Goal: Task Accomplishment & Management: Use online tool/utility

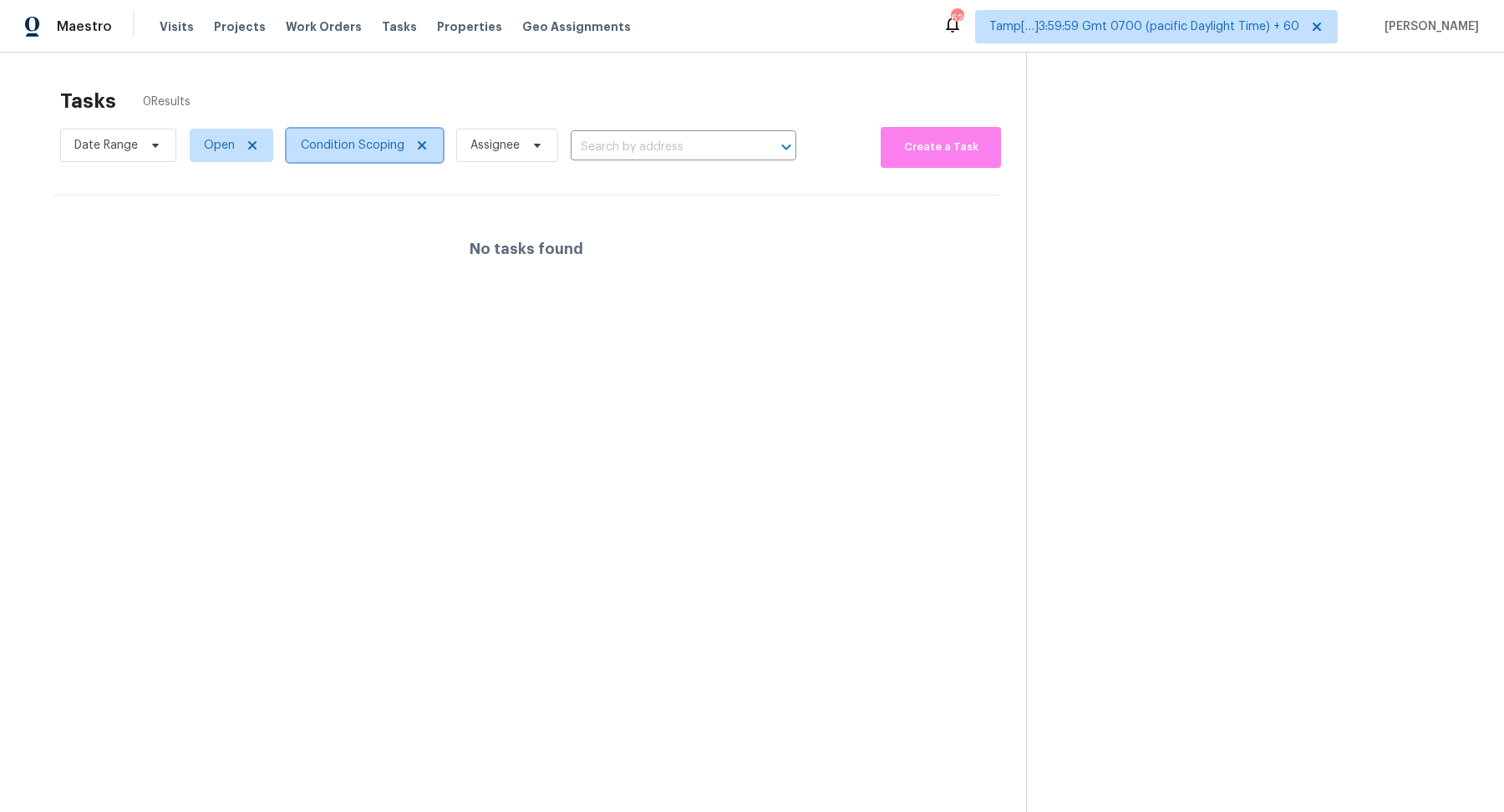
click at [360, 156] on span "Condition Scoping" at bounding box center [365, 146] width 156 height 34
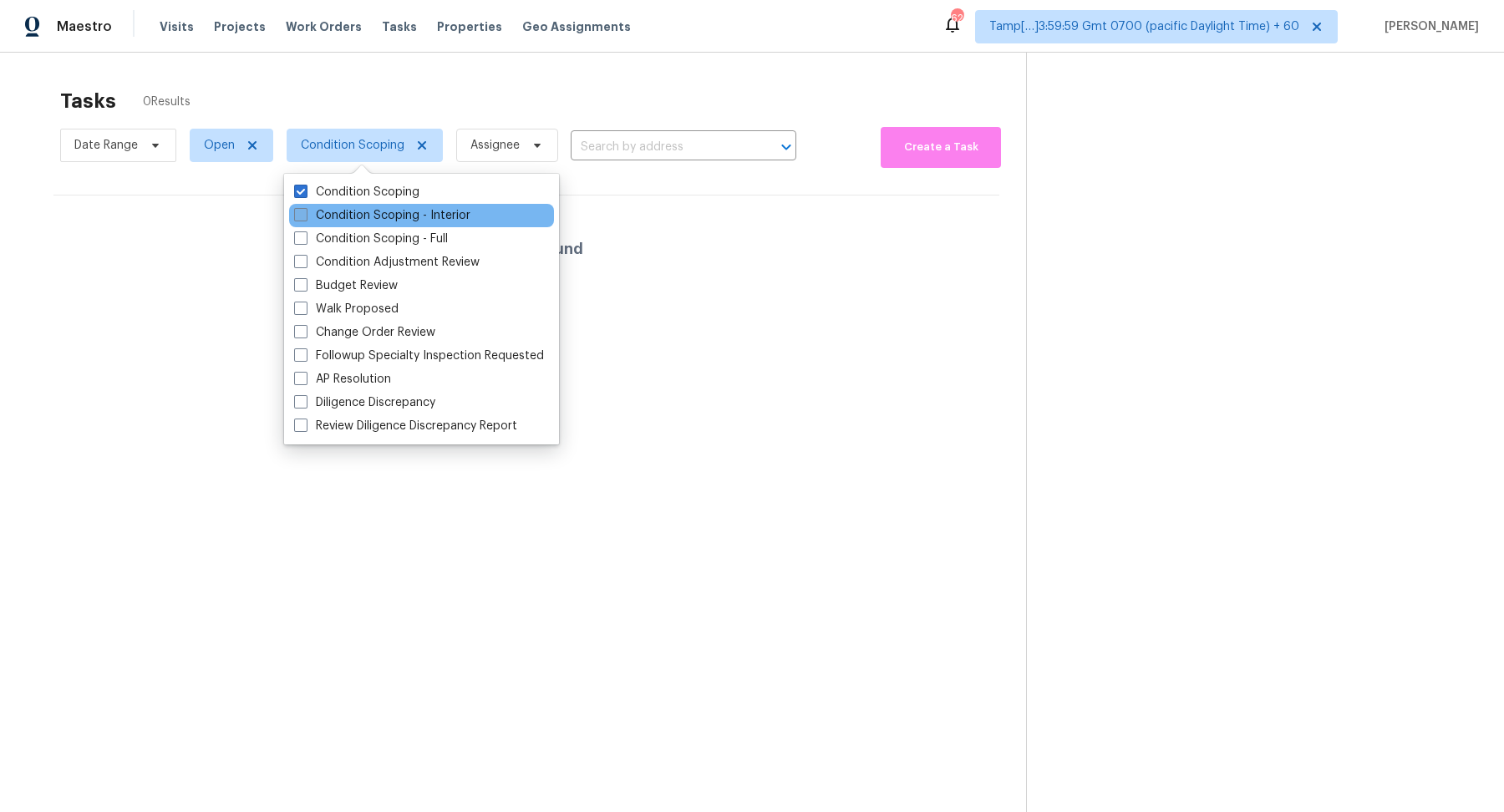
click at [353, 212] on label "Condition Scoping - Interior" at bounding box center [382, 215] width 177 height 17
click at [305, 212] on input "Condition Scoping - Interior" at bounding box center [299, 212] width 11 height 11
click at [353, 212] on label "Condition Scoping - Interior" at bounding box center [382, 215] width 177 height 17
click at [305, 212] on input "Condition Scoping - Interior" at bounding box center [299, 212] width 11 height 11
checkbox input "false"
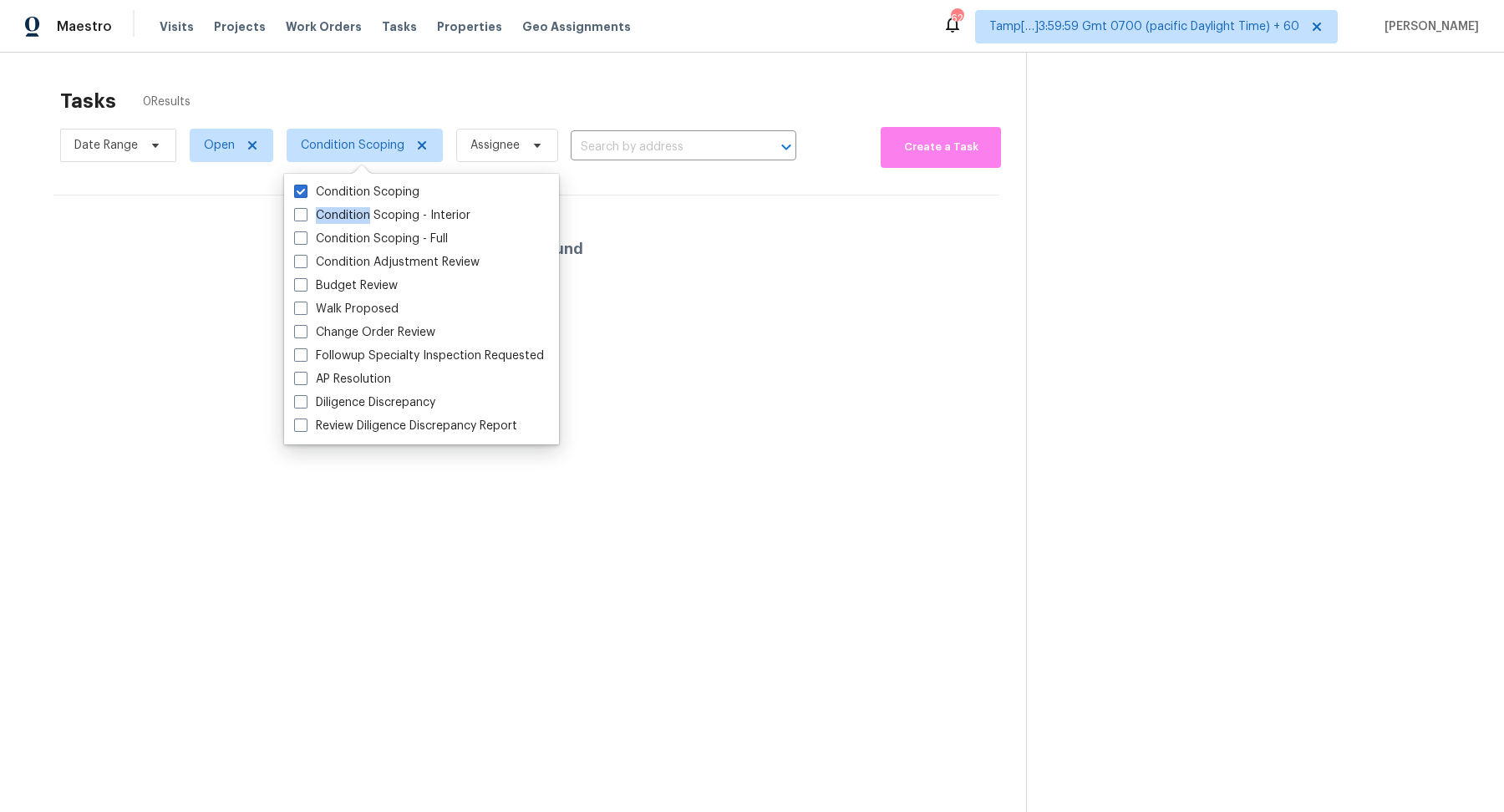
click at [581, 52] on div "Tasks 0 Results Date Range Open Condition Scoping Assignee ​ Create a Task No t…" at bounding box center [752, 458] width 1504 height 812
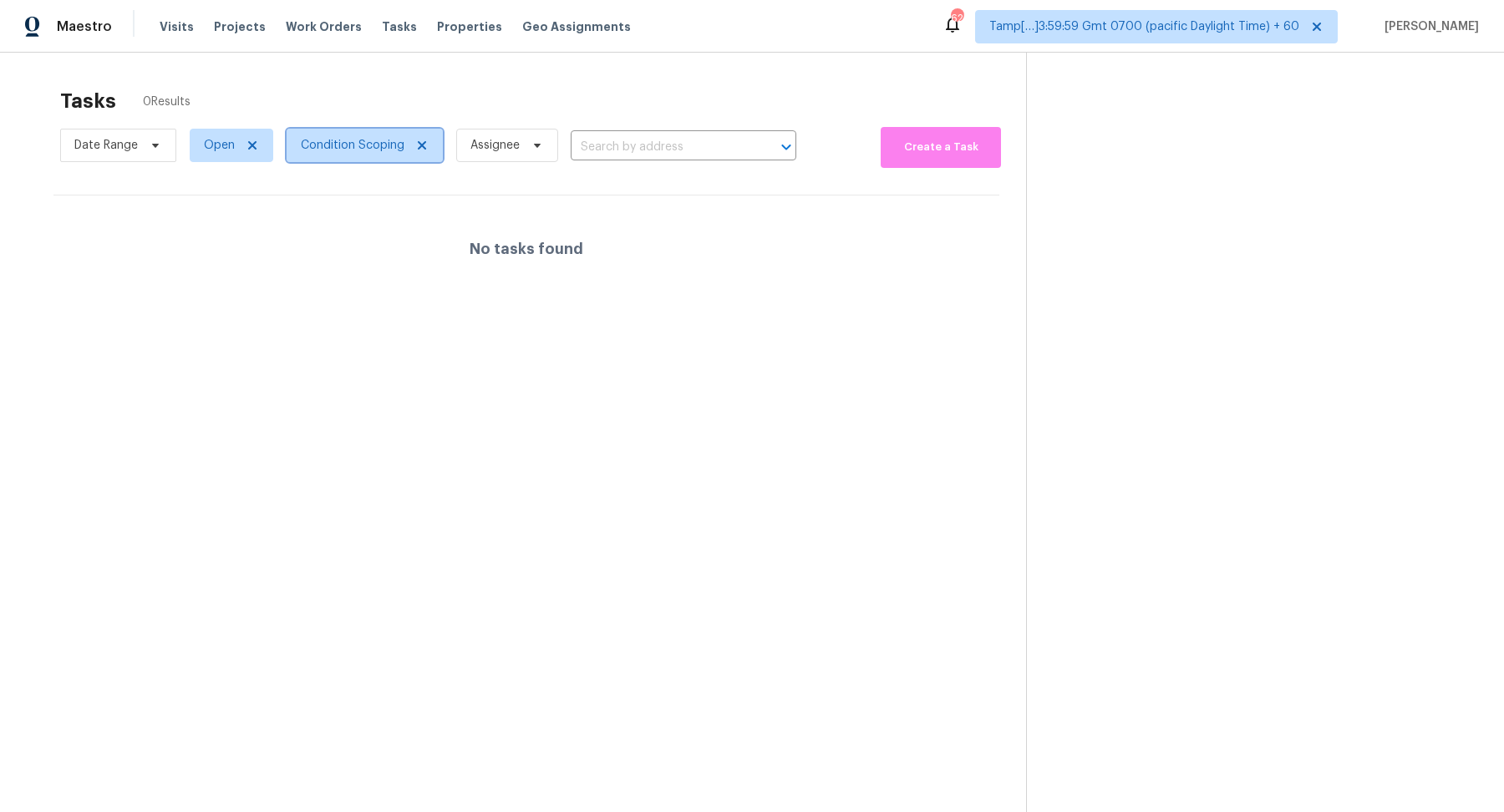
click at [315, 150] on span "Condition Scoping" at bounding box center [352, 145] width 104 height 17
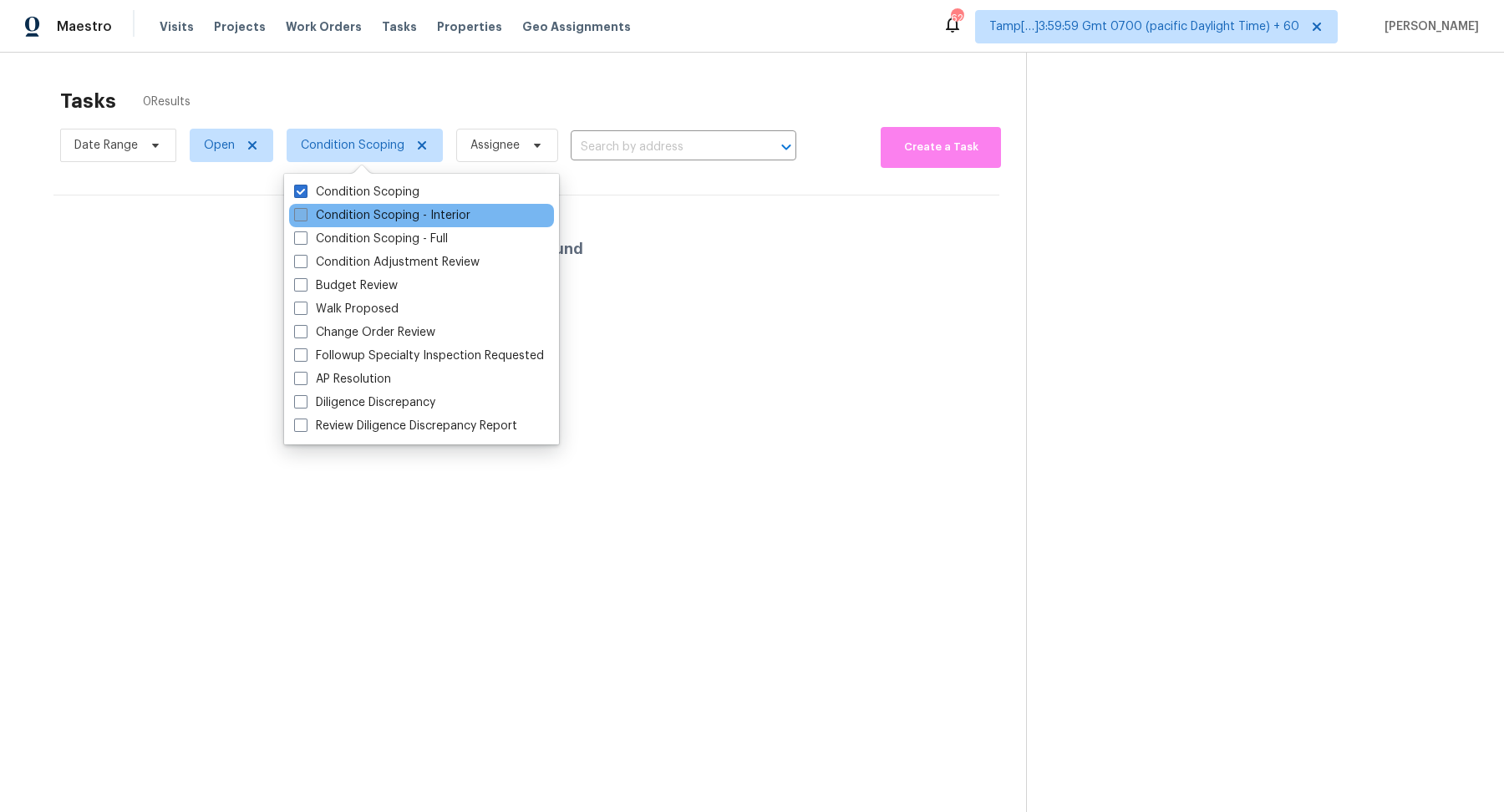
click at [339, 218] on label "Condition Scoping - Interior" at bounding box center [382, 215] width 177 height 17
click at [305, 218] on input "Condition Scoping - Interior" at bounding box center [299, 212] width 11 height 11
checkbox input "true"
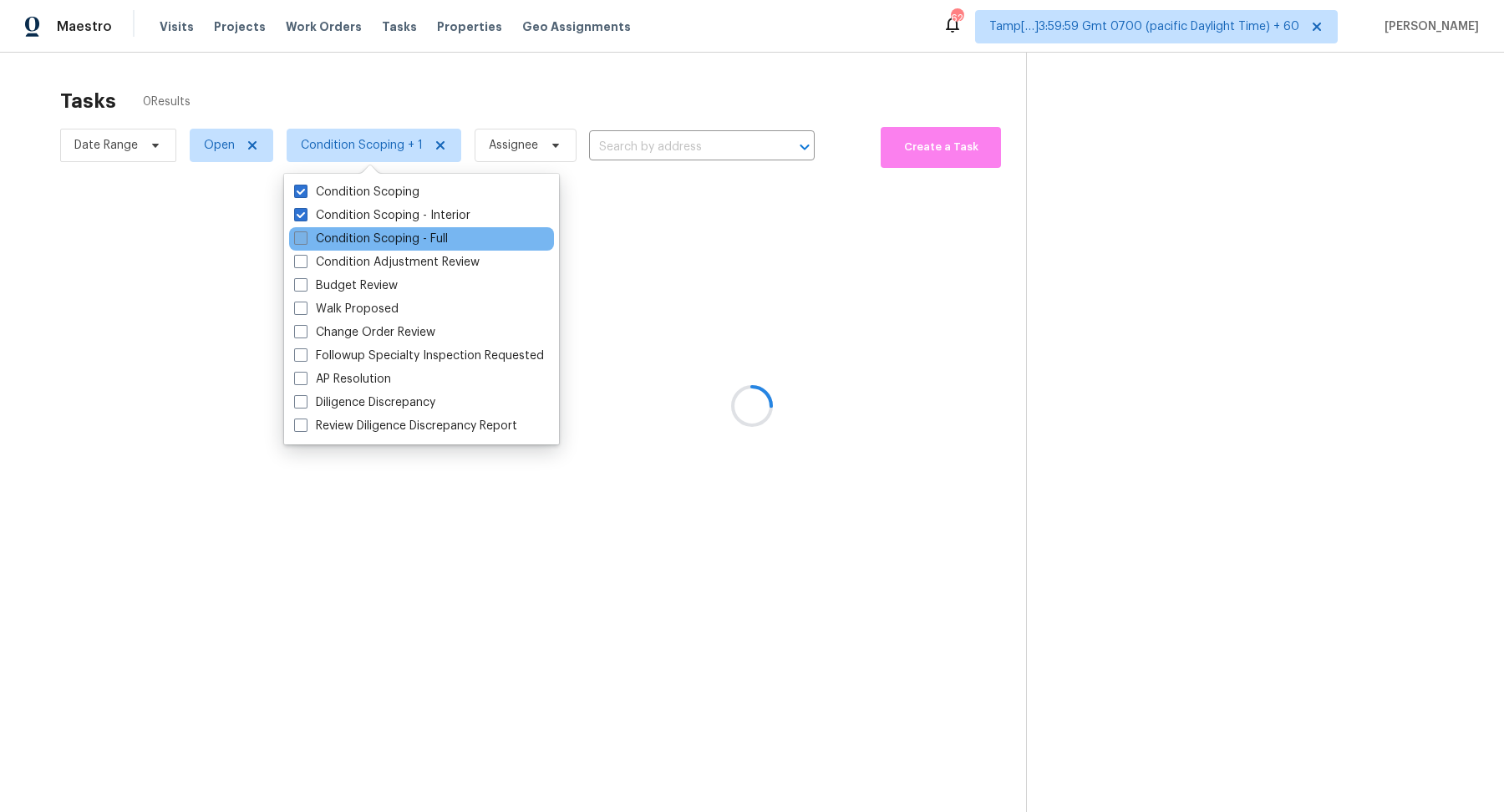
click at [346, 242] on label "Condition Scoping - Full" at bounding box center [370, 239] width 154 height 17
click at [305, 241] on input "Condition Scoping - Full" at bounding box center [299, 236] width 11 height 11
checkbox input "true"
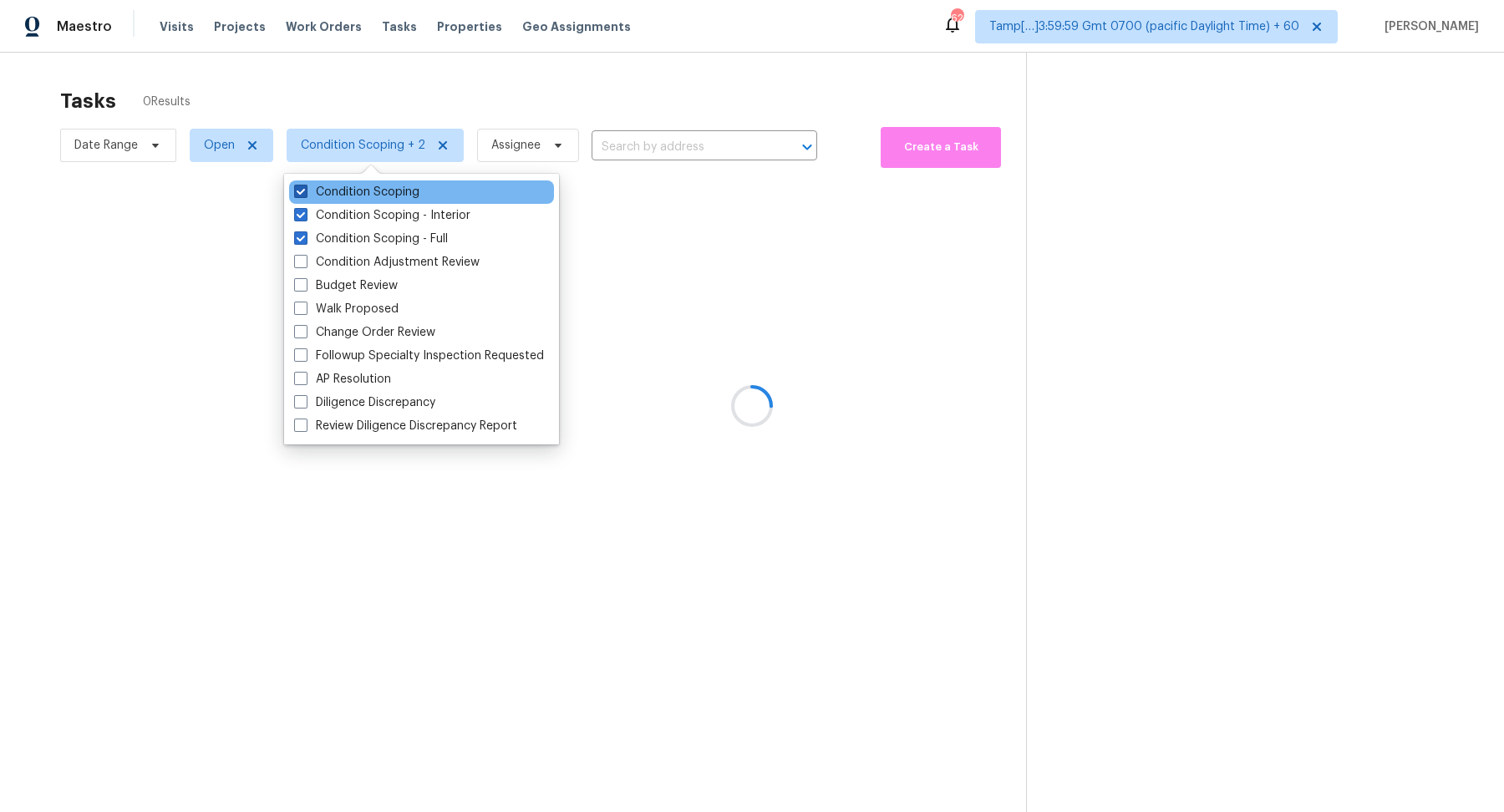
click at [384, 200] on label "Condition Scoping" at bounding box center [356, 192] width 125 height 17
click at [305, 194] on input "Condition Scoping" at bounding box center [299, 189] width 11 height 11
checkbox input "false"
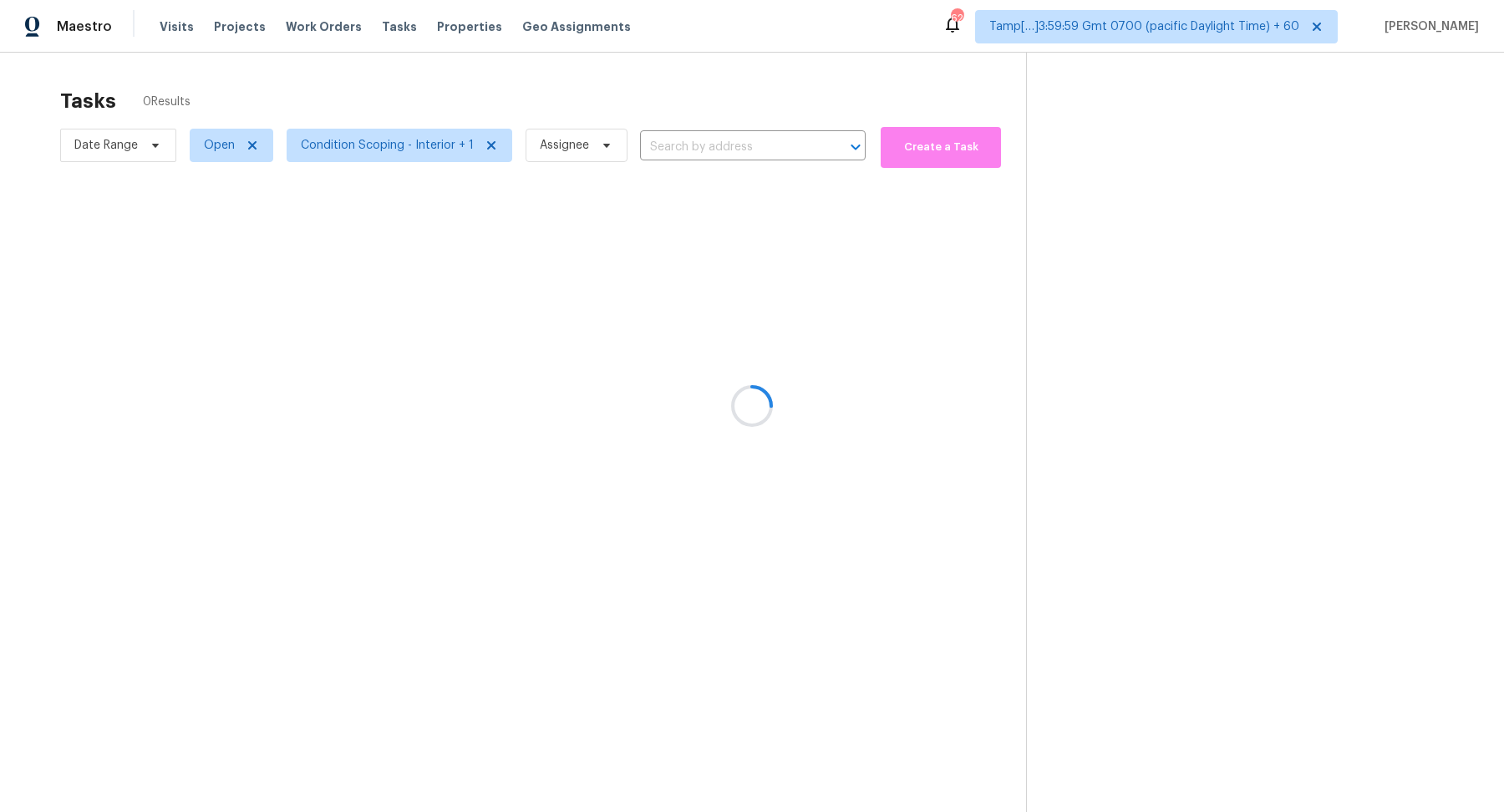
click at [603, 78] on div at bounding box center [752, 406] width 1504 height 812
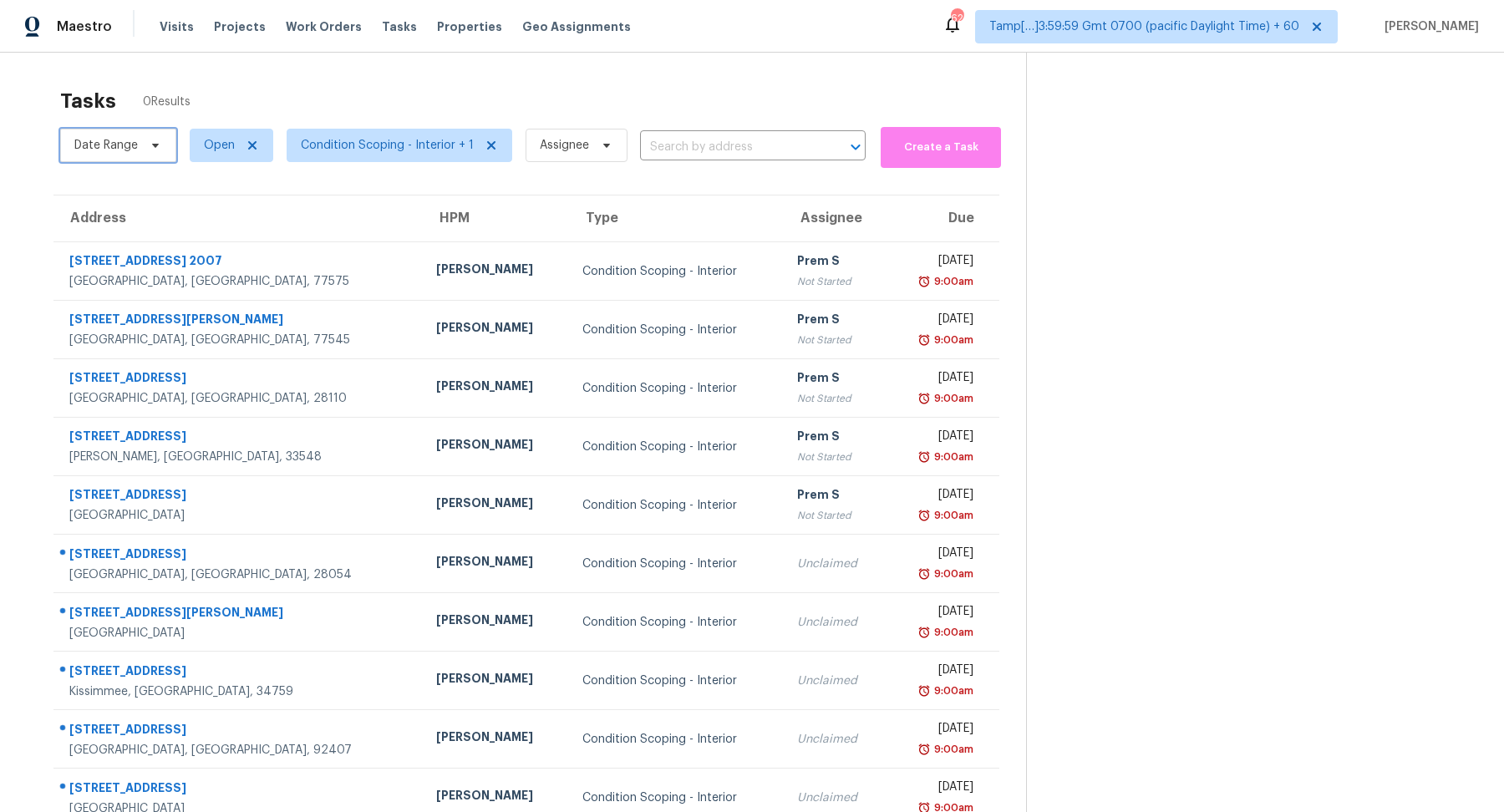
click at [153, 146] on icon at bounding box center [155, 145] width 13 height 13
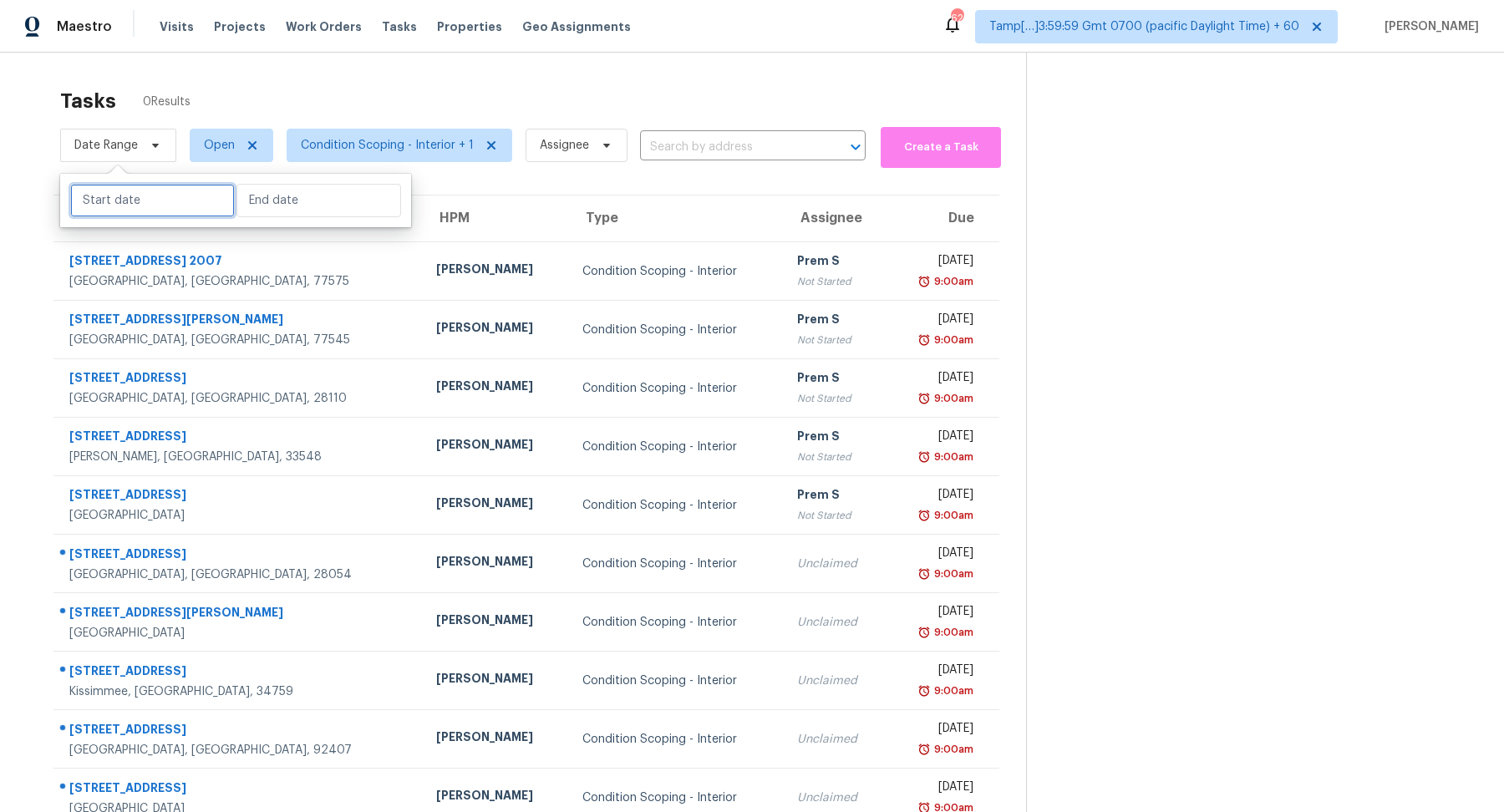
click at [139, 209] on input "text" at bounding box center [152, 201] width 164 height 34
select select "7"
select select "2025"
select select "8"
select select "2025"
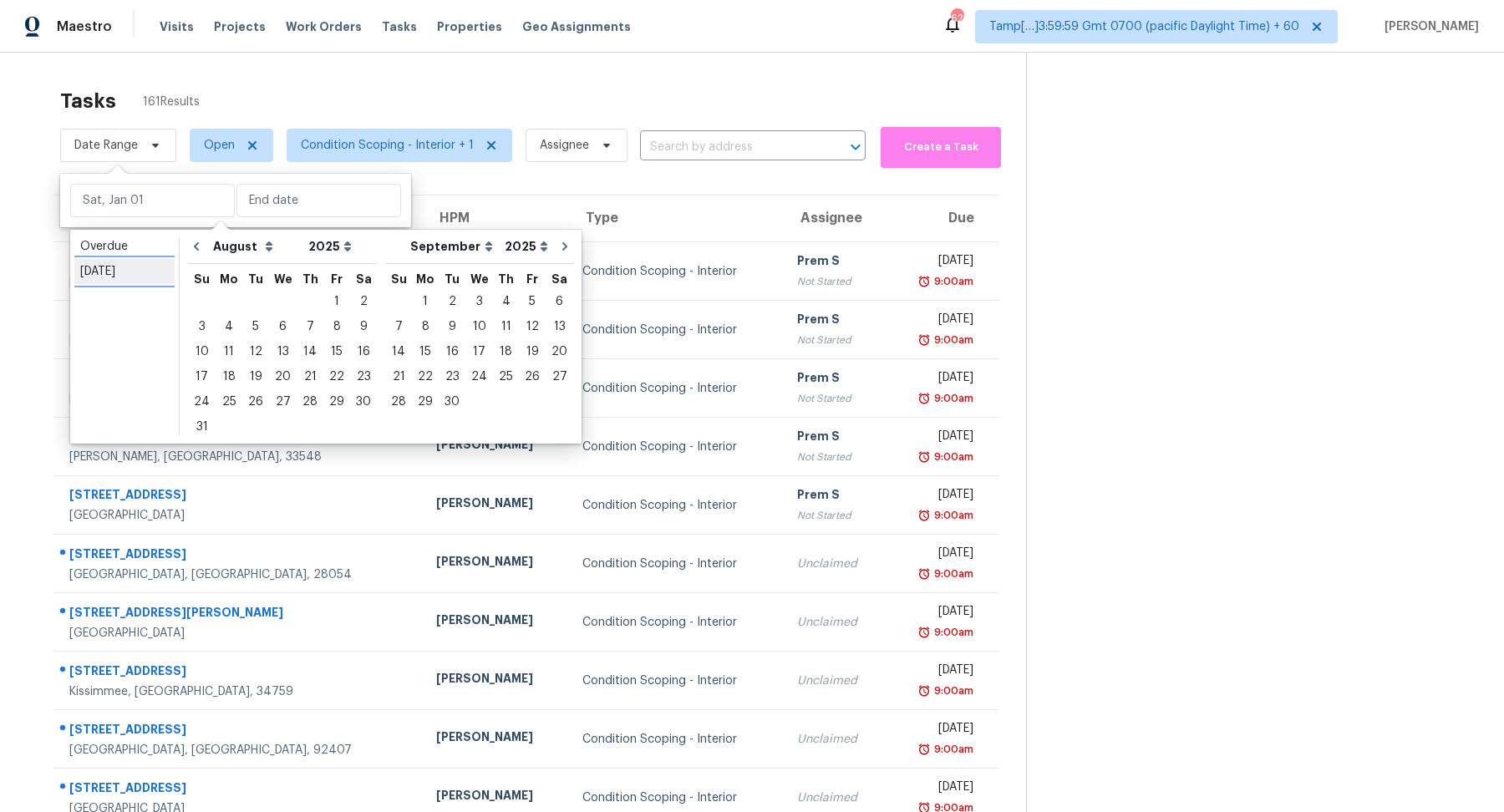
click at [138, 266] on div "Today" at bounding box center [124, 271] width 89 height 17
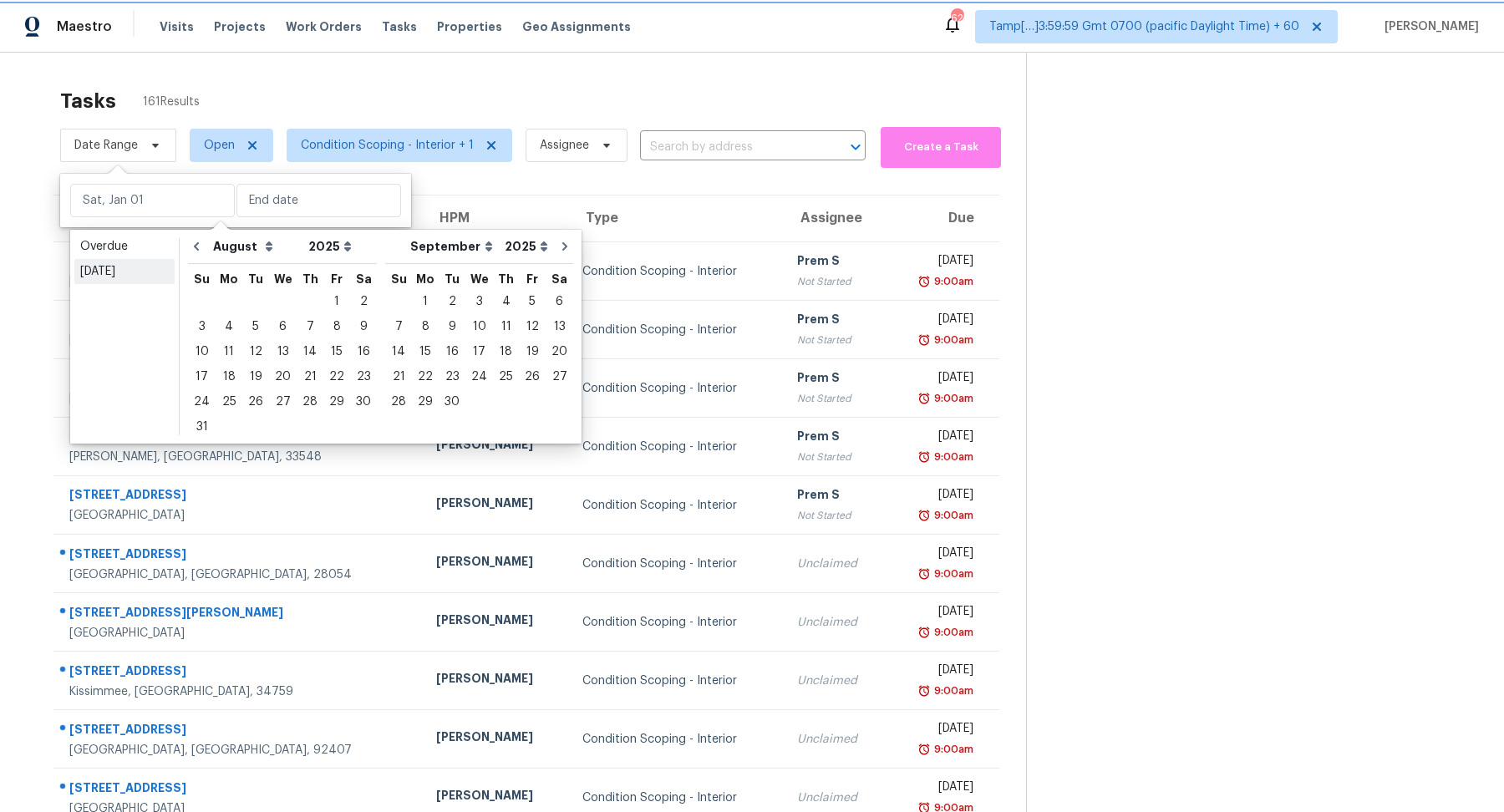
type input "Wed, Aug 13"
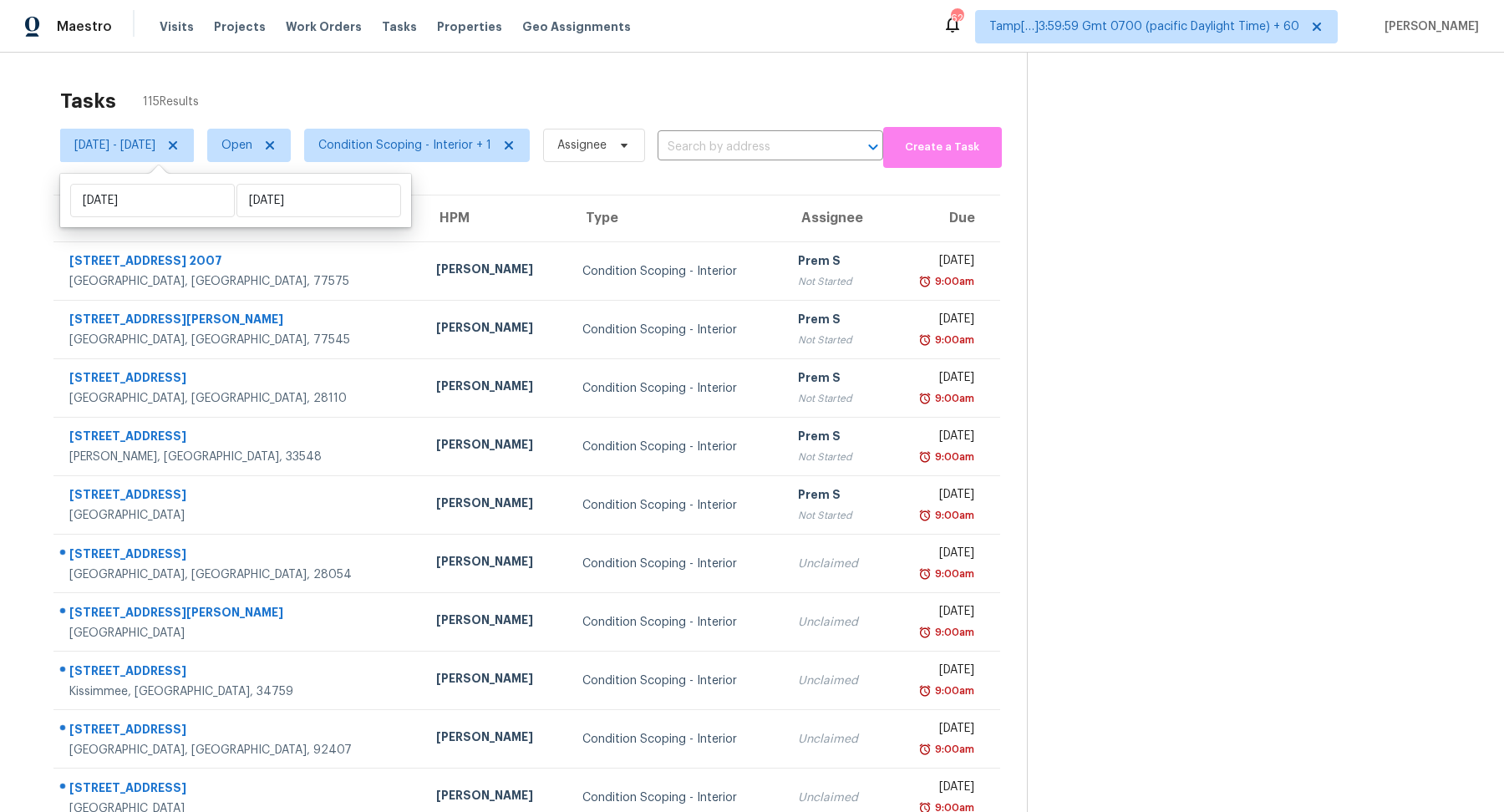
click at [455, 56] on div "Tasks 115 Results Wed, Aug 13 - Wed, Aug 13 Open Condition Scoping - Interior +…" at bounding box center [752, 461] width 1504 height 818
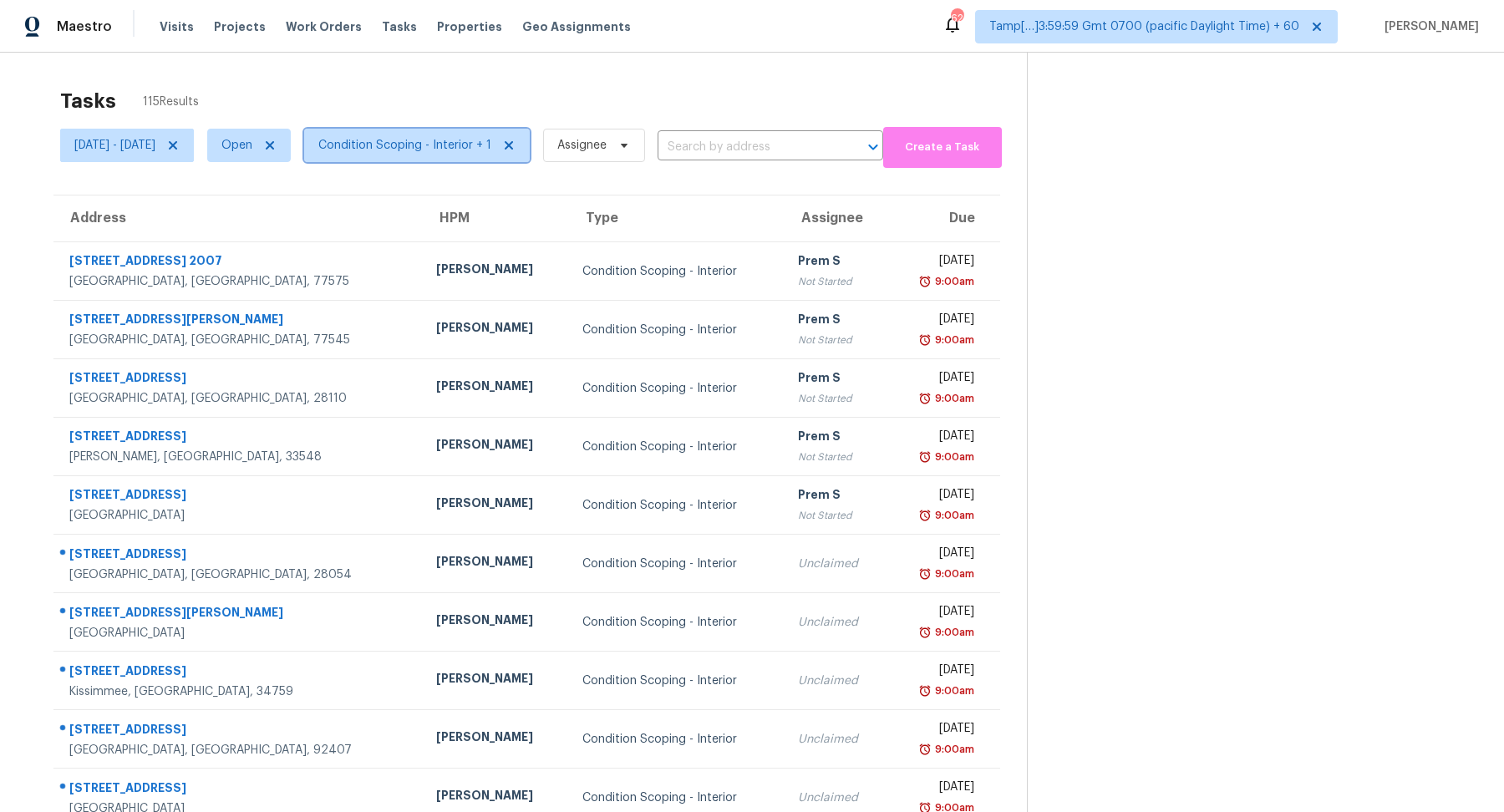
click at [423, 129] on span "Condition Scoping - Interior + 1" at bounding box center [417, 146] width 226 height 34
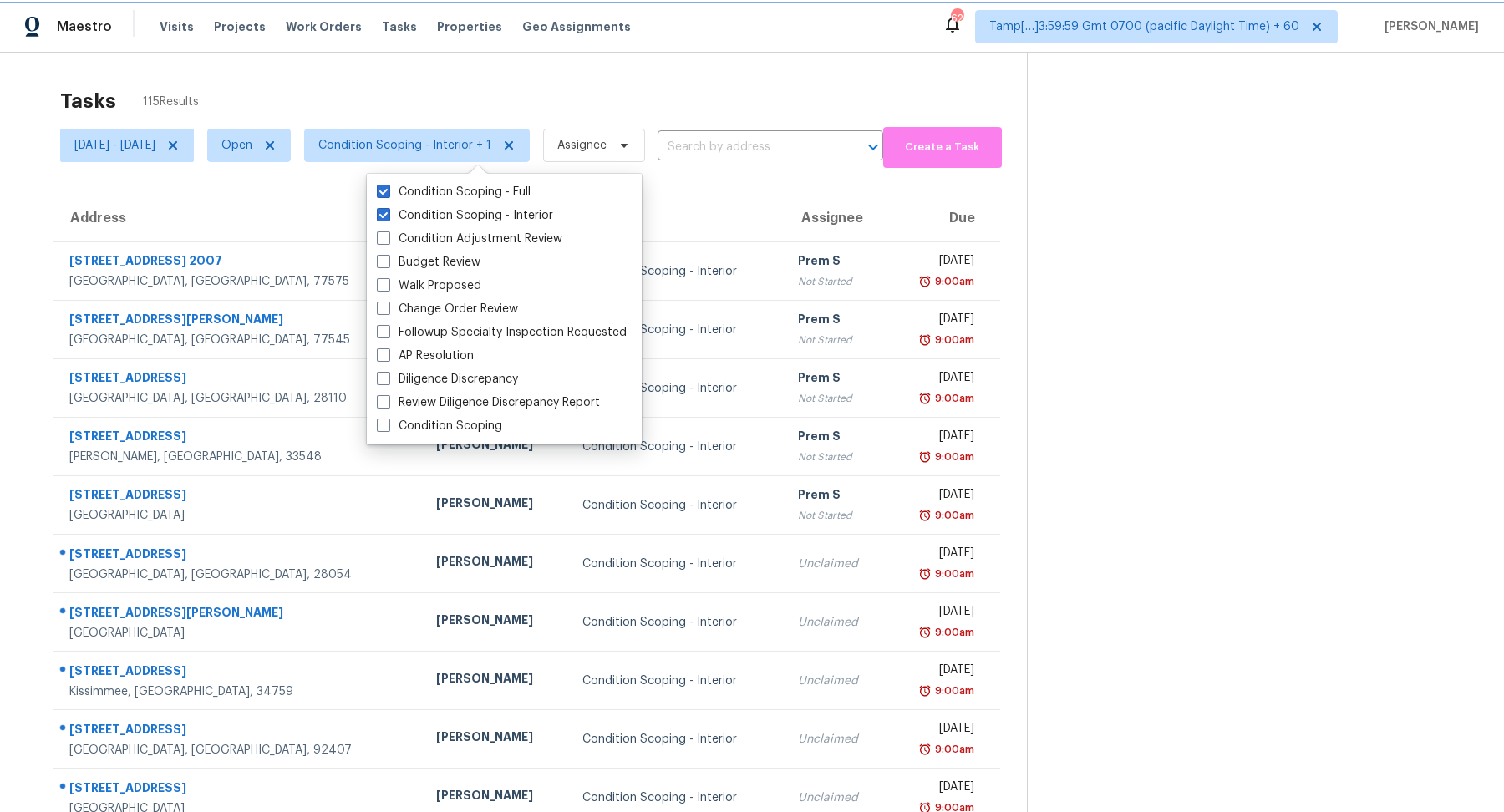
click at [423, 146] on span "Condition Scoping - Interior + 1" at bounding box center [405, 145] width 173 height 17
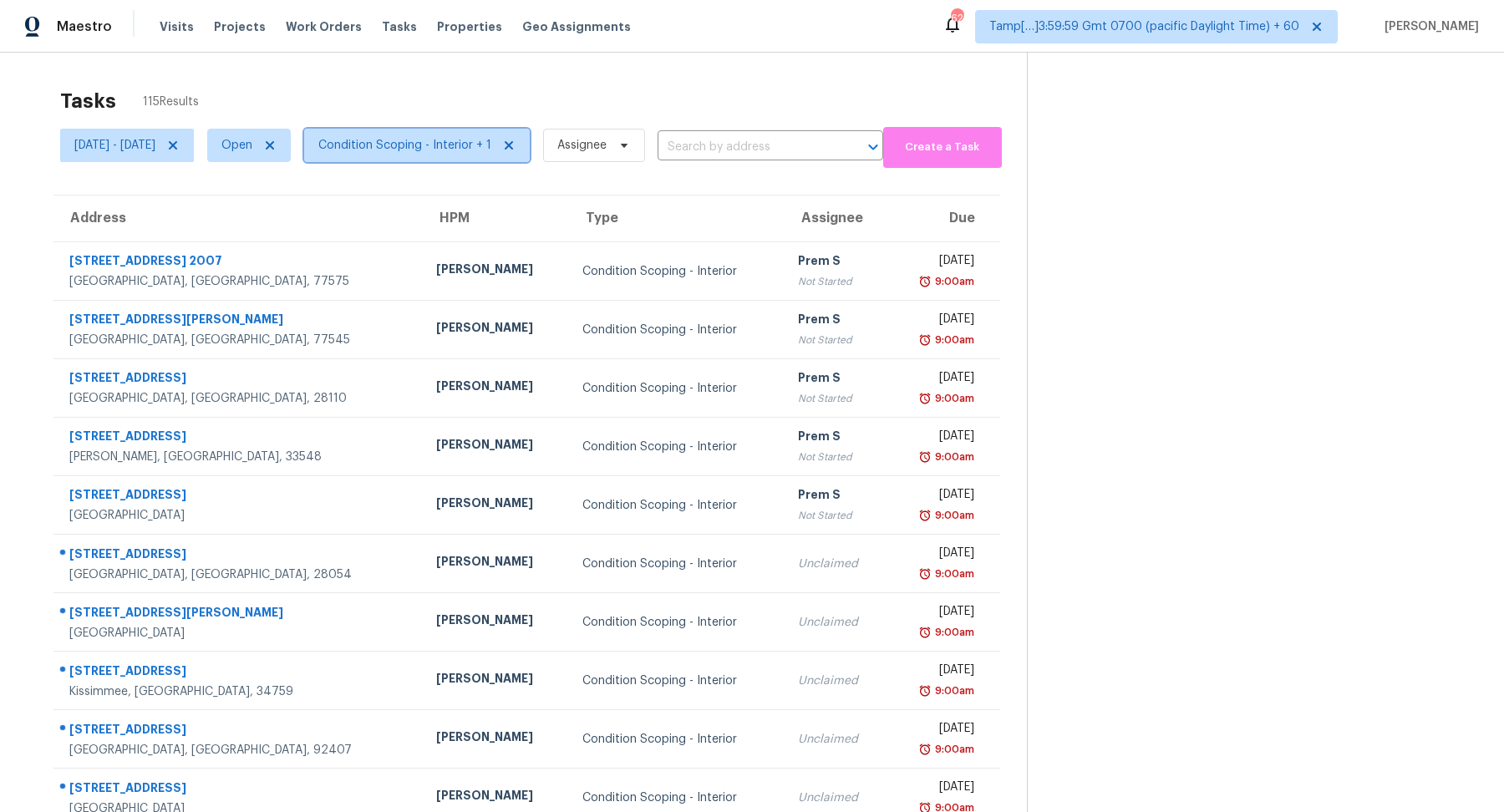
click at [427, 144] on span "Condition Scoping - Interior + 1" at bounding box center [405, 145] width 173 height 17
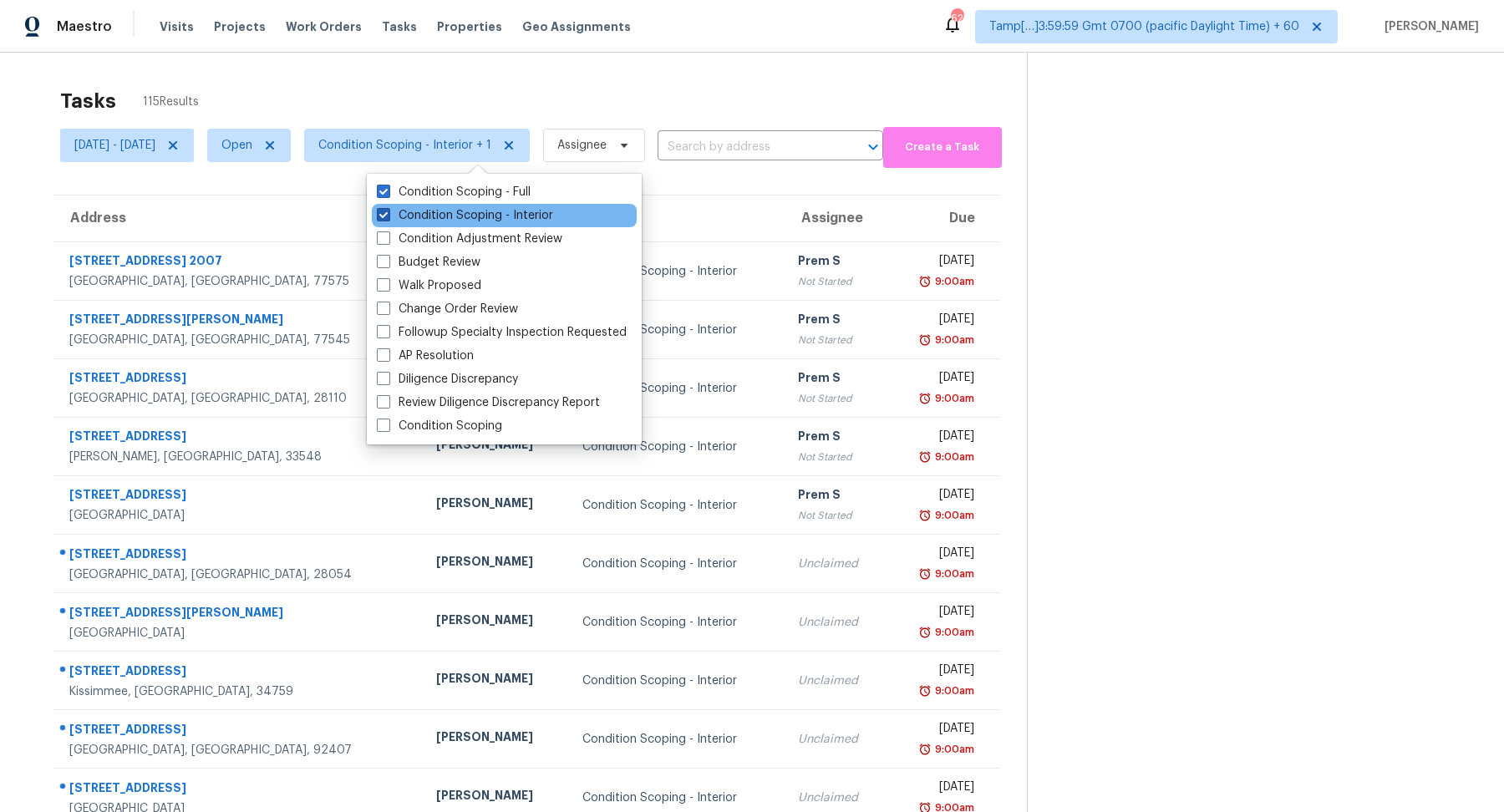
click at [429, 219] on label "Condition Scoping - Interior" at bounding box center [464, 215] width 177 height 17
click at [388, 218] on input "Condition Scoping - Interior" at bounding box center [382, 212] width 11 height 11
checkbox input "false"
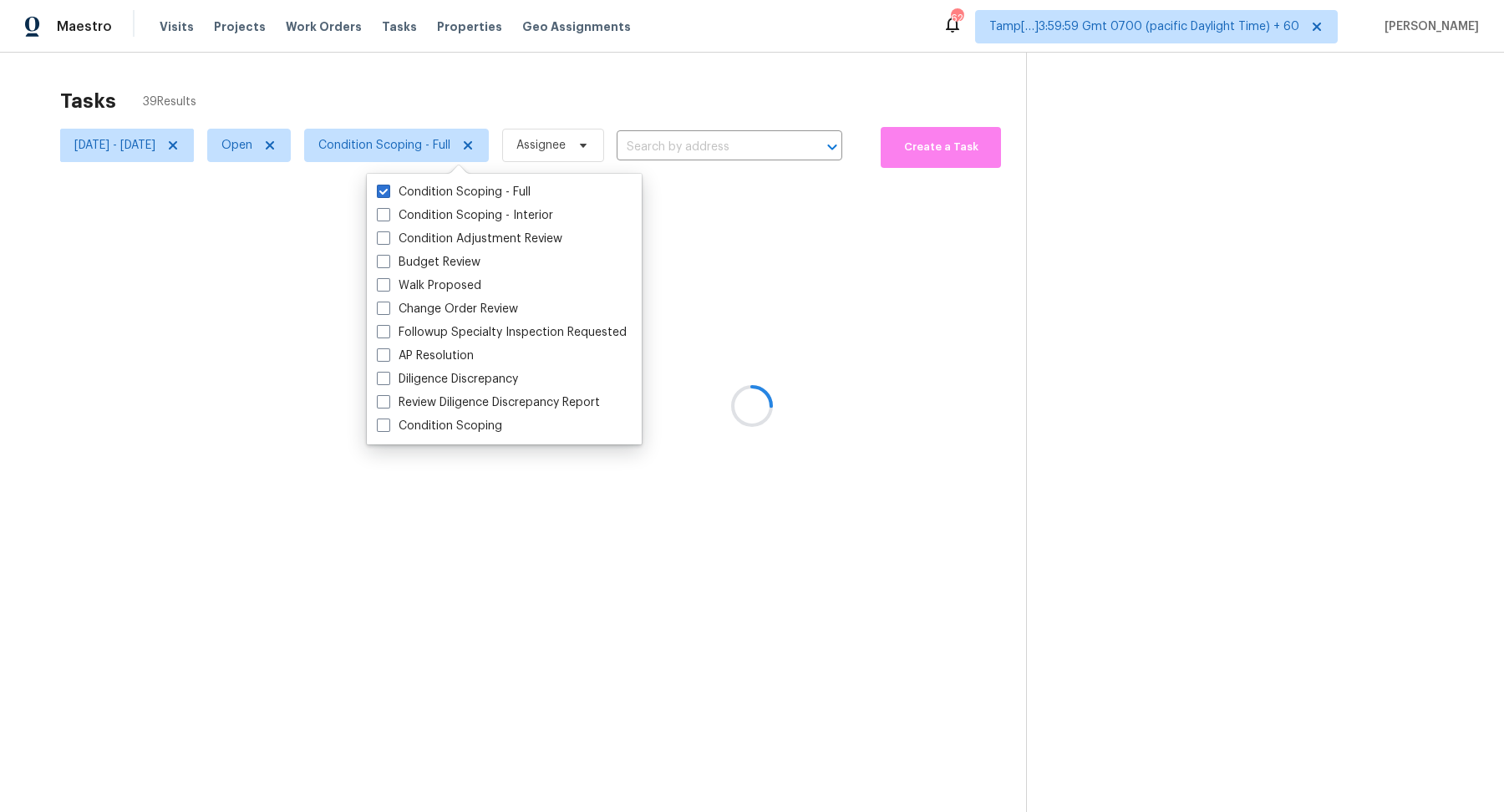
click at [613, 92] on div at bounding box center [752, 406] width 1504 height 812
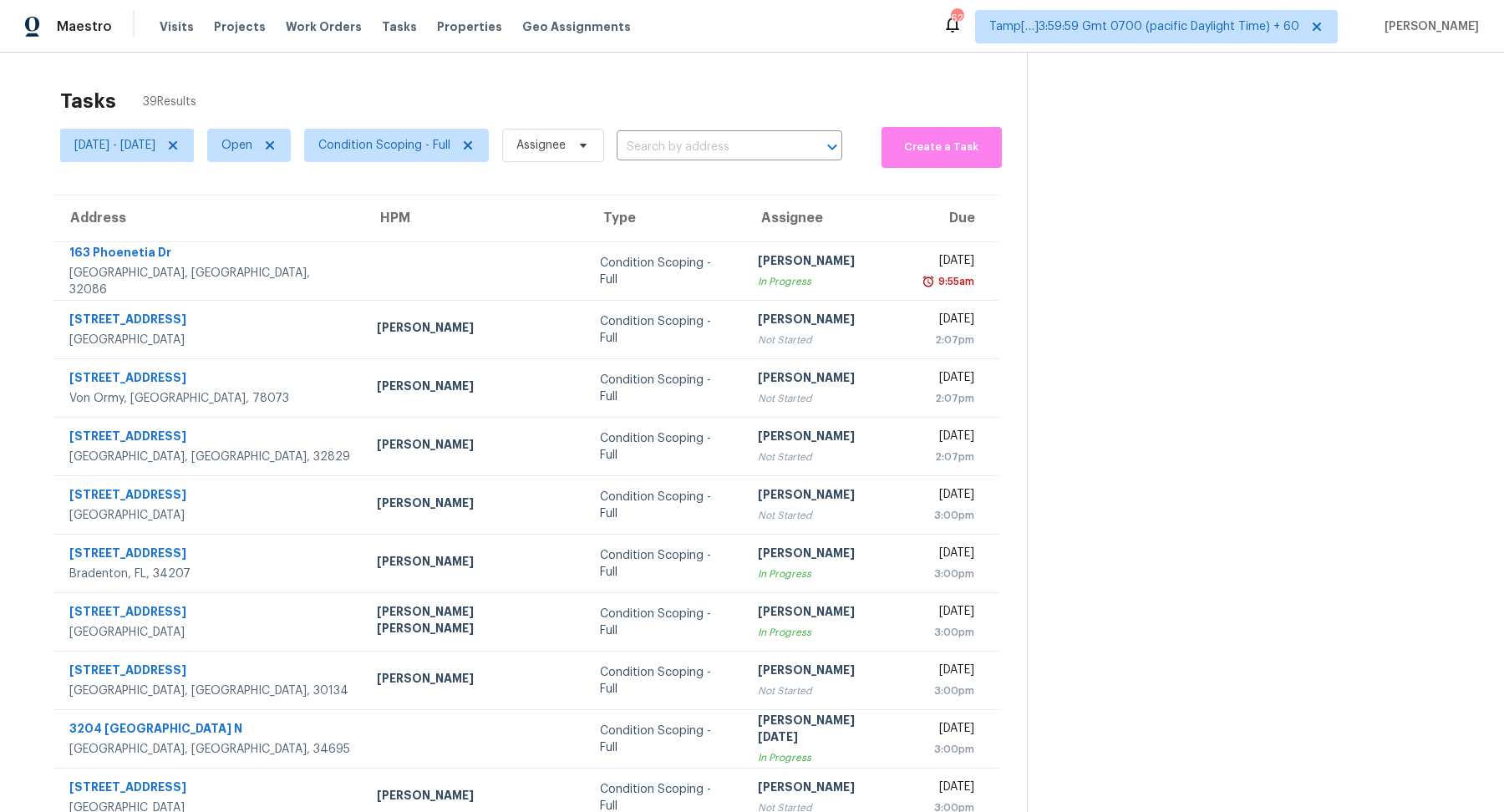
scroll to position [58, 0]
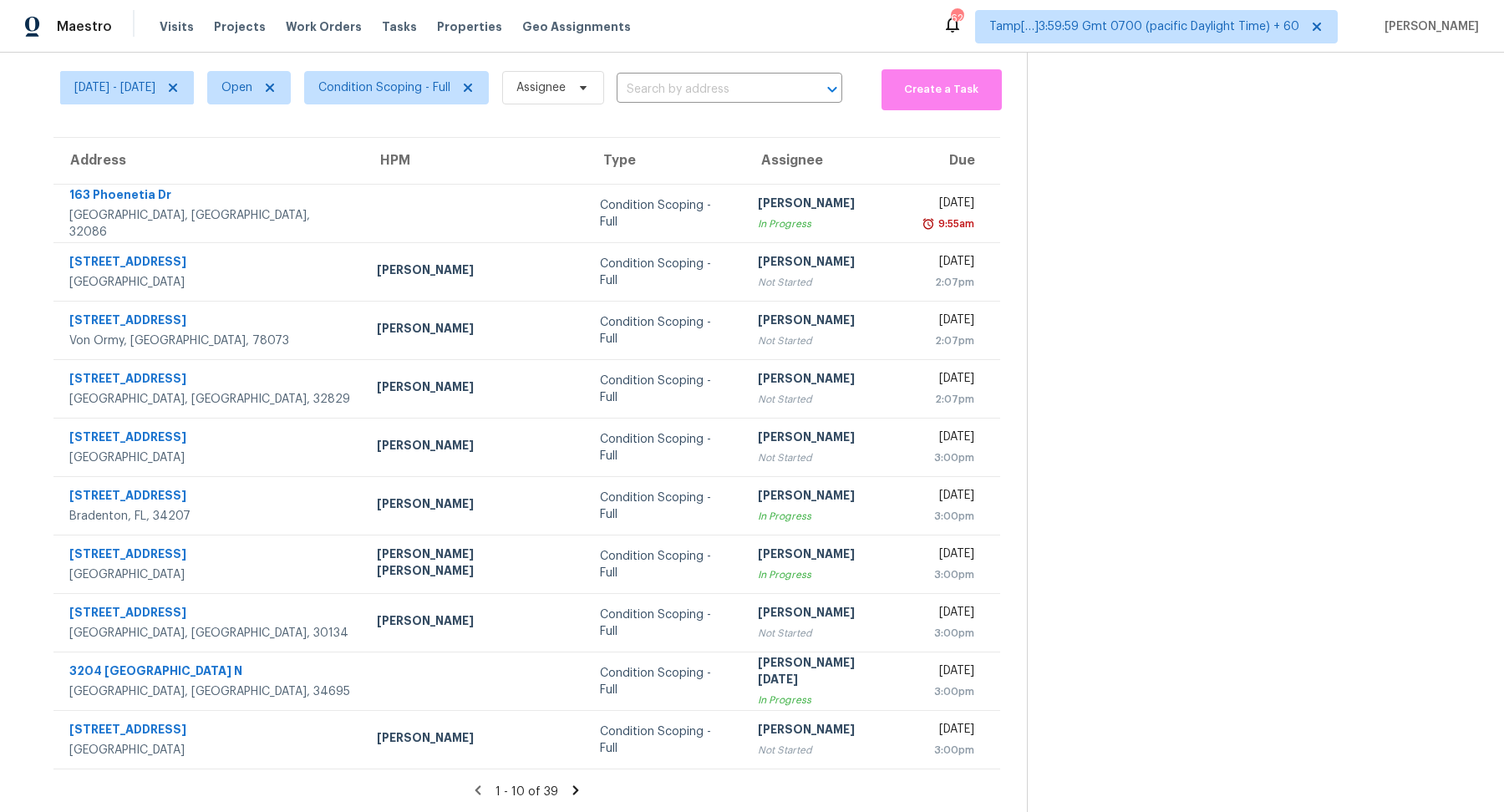
click at [576, 789] on icon at bounding box center [576, 790] width 6 height 9
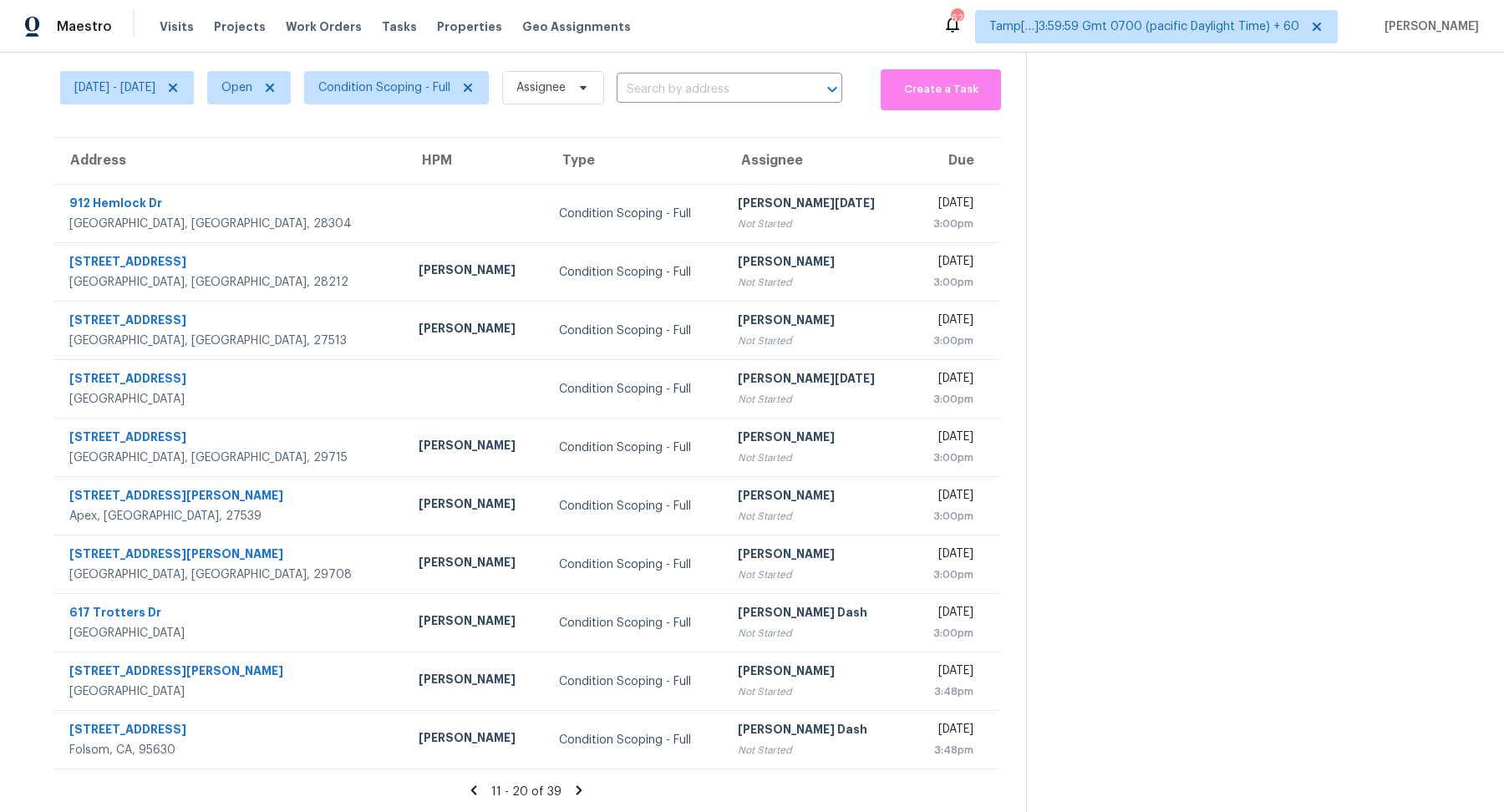
click at [578, 789] on icon at bounding box center [579, 790] width 15 height 15
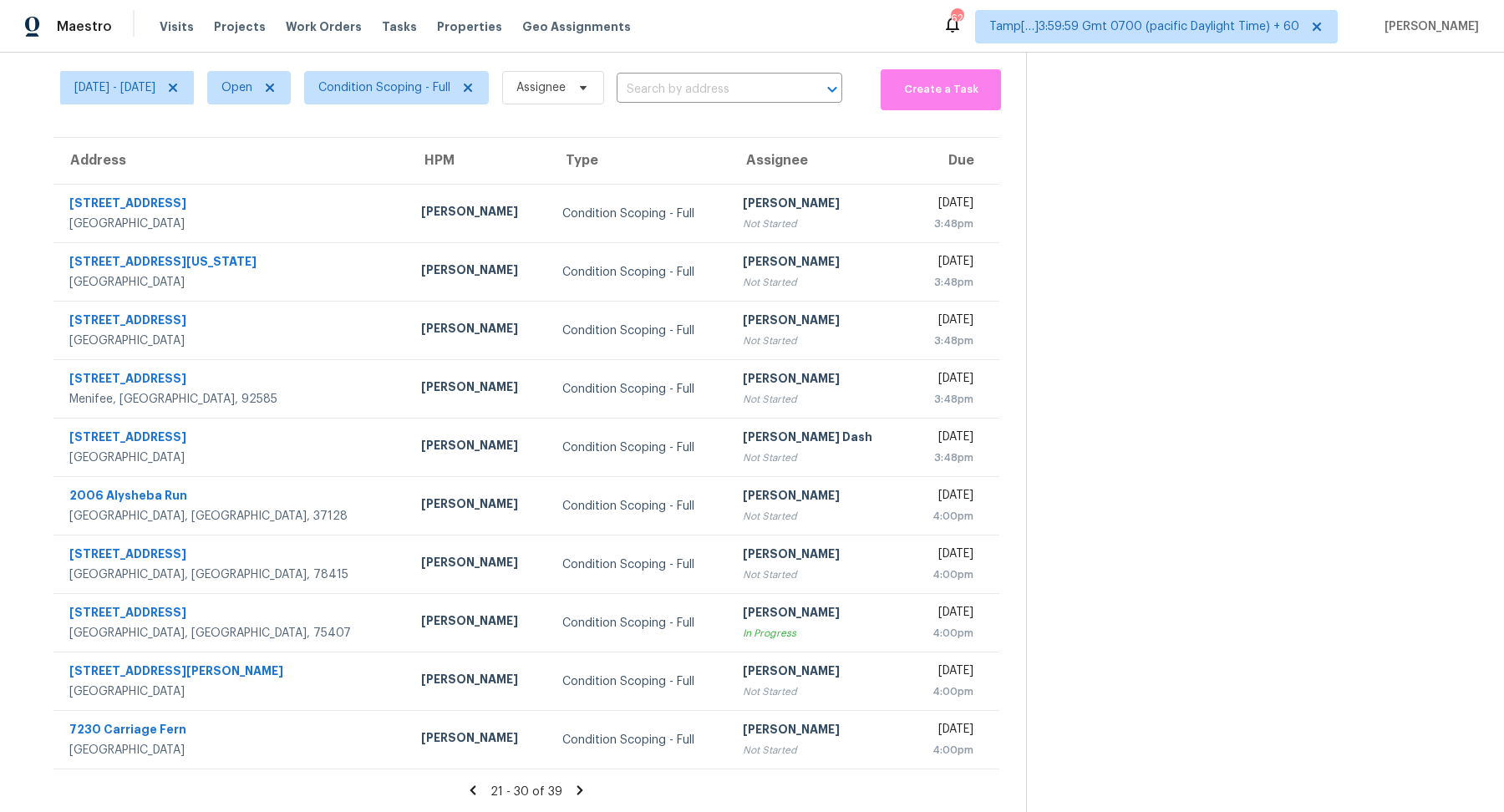
click at [578, 789] on icon at bounding box center [580, 790] width 15 height 15
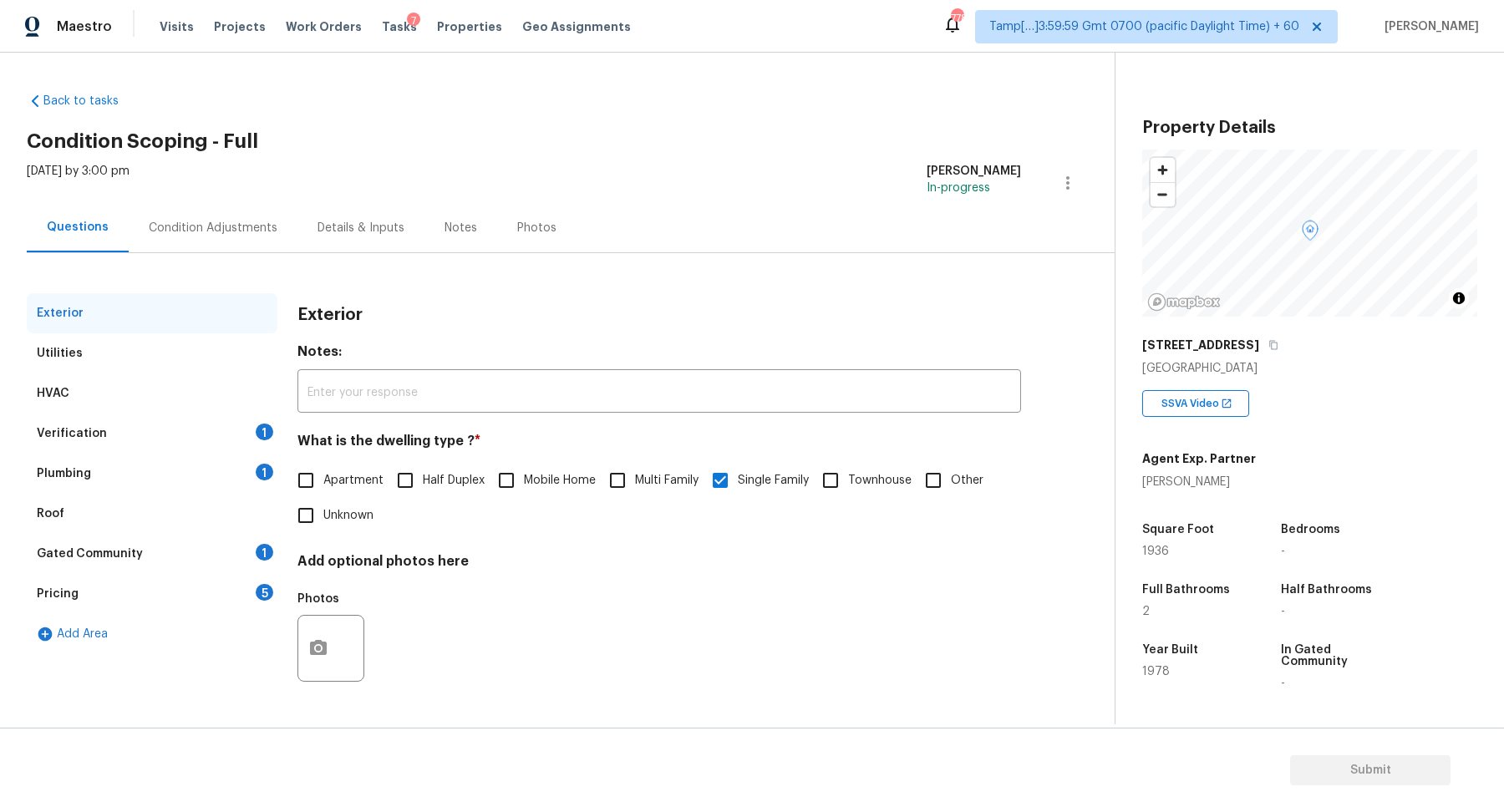
click at [171, 420] on div "Verification 1" at bounding box center [152, 433] width 250 height 40
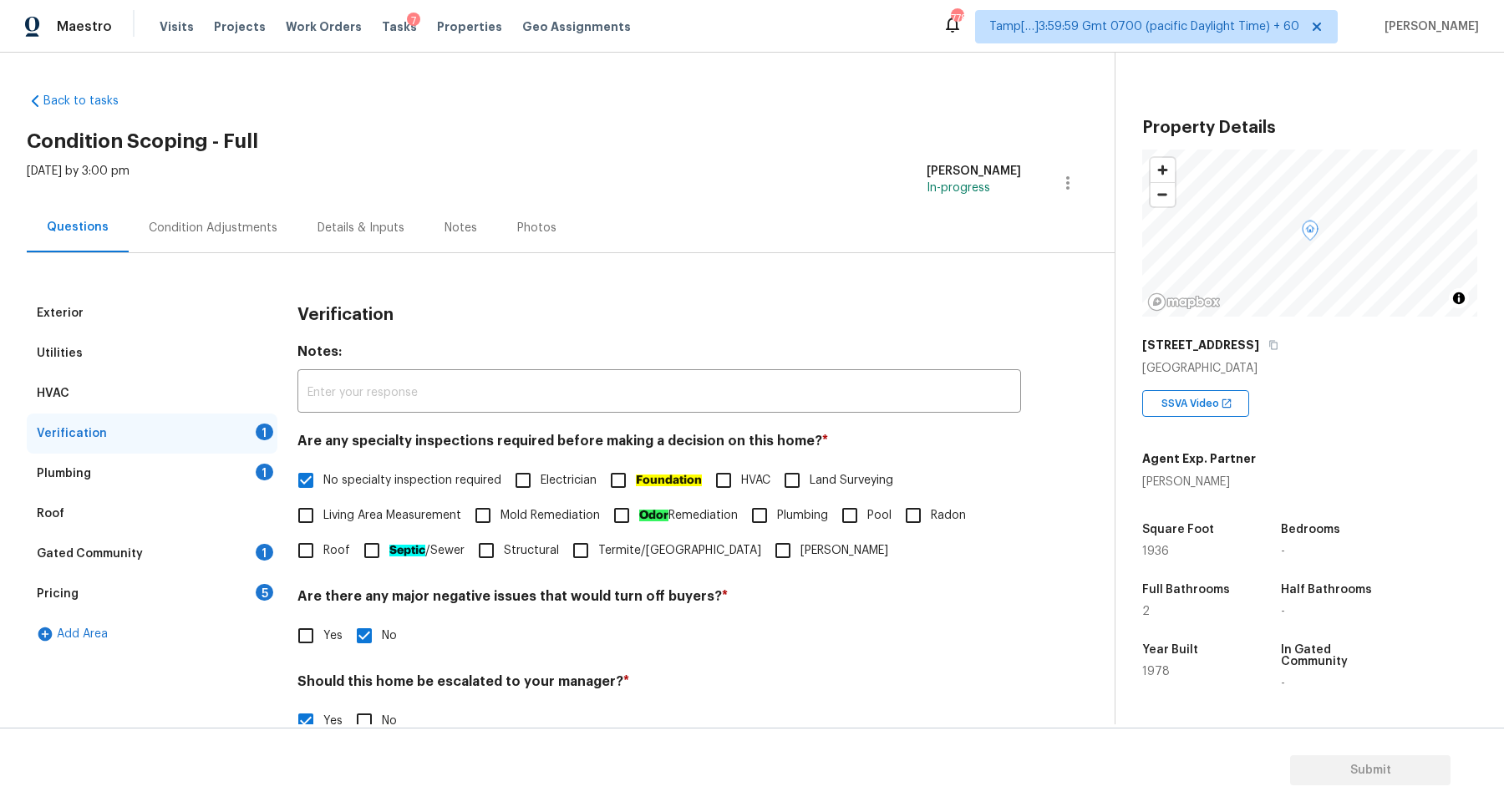
scroll to position [297, 0]
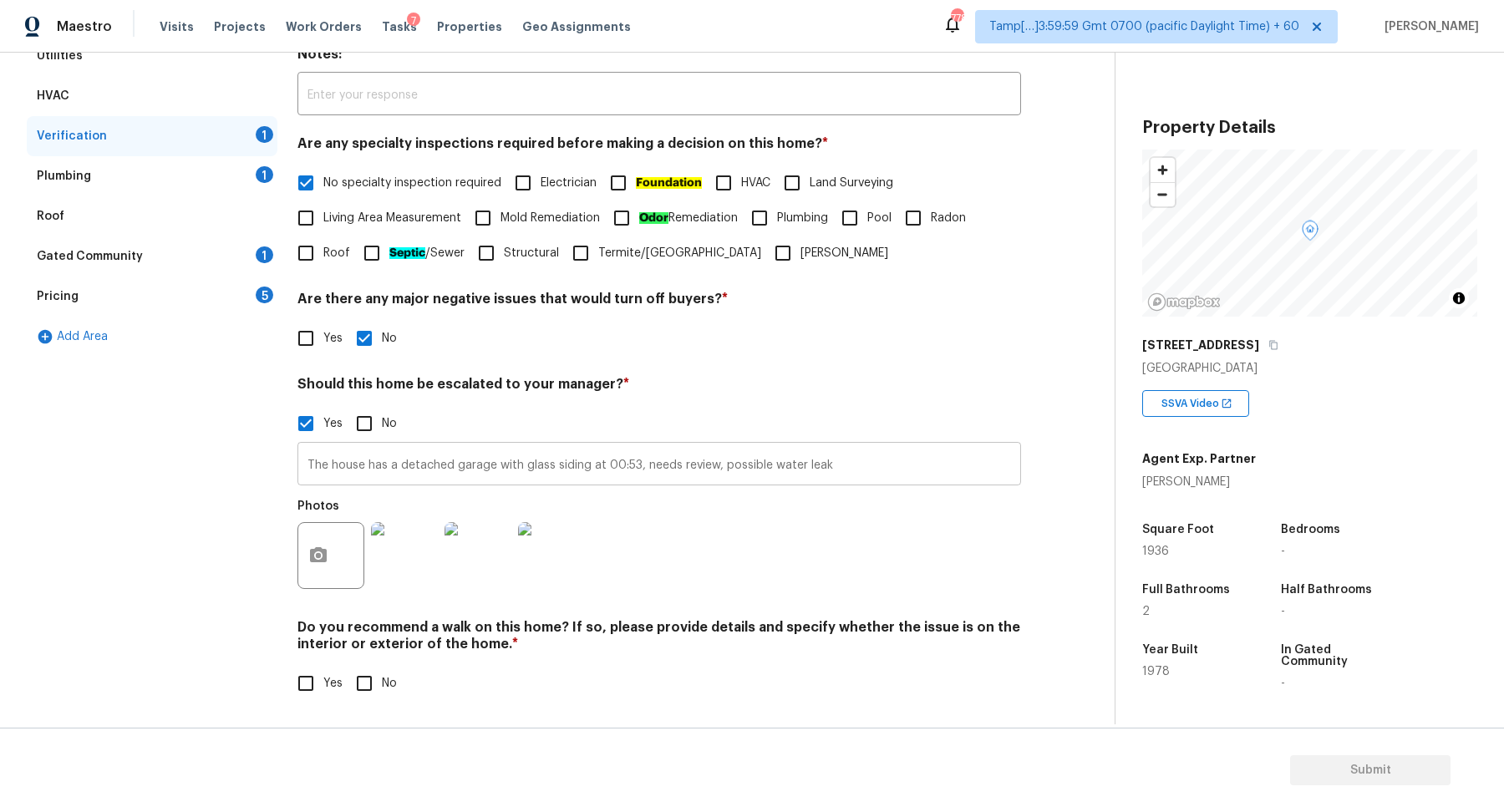
click at [846, 476] on input "The house has a detached garage with glass siding at 00:53, needs review, possi…" at bounding box center [659, 466] width 724 height 39
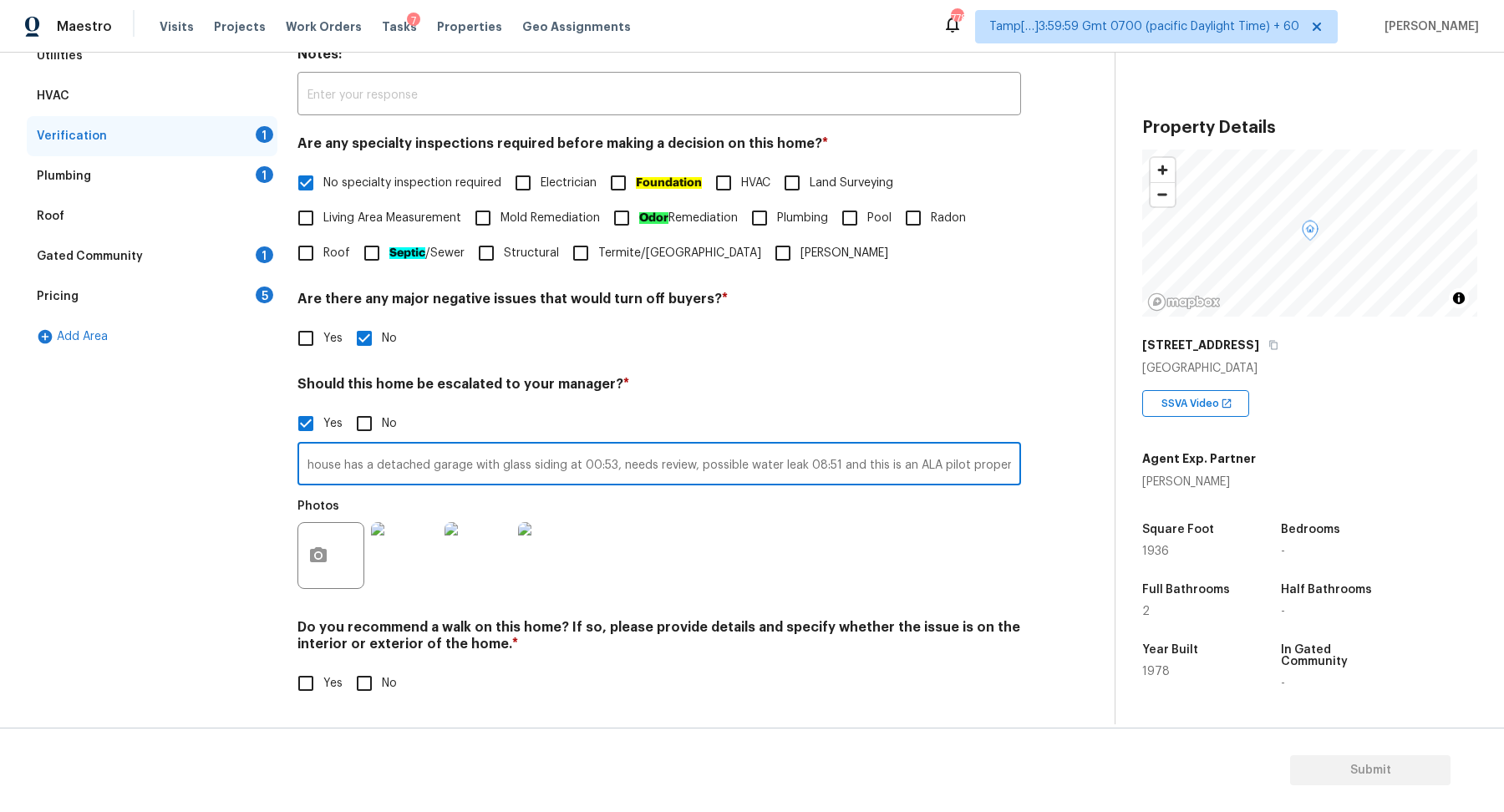
scroll to position [0, 26]
type input "The house has a detached garage with glass siding at 00:53, needs review, possi…"
click at [961, 544] on div "Photos" at bounding box center [659, 544] width 724 height 108
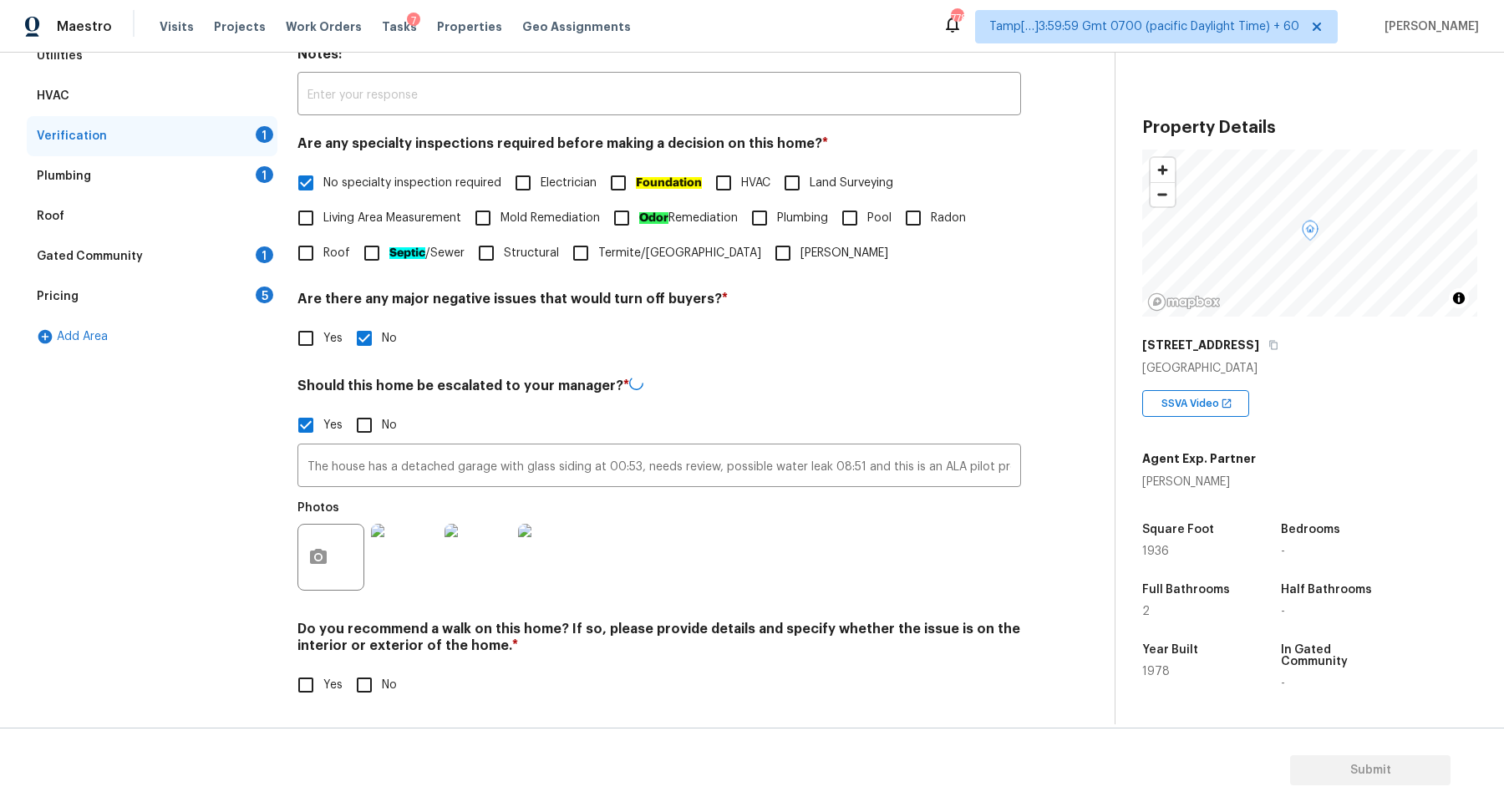
scroll to position [297, 0]
click at [402, 682] on div "Yes No" at bounding box center [659, 683] width 724 height 35
click at [389, 682] on span "No" at bounding box center [389, 683] width 15 height 18
click at [382, 682] on input "No" at bounding box center [365, 683] width 36 height 35
checkbox input "true"
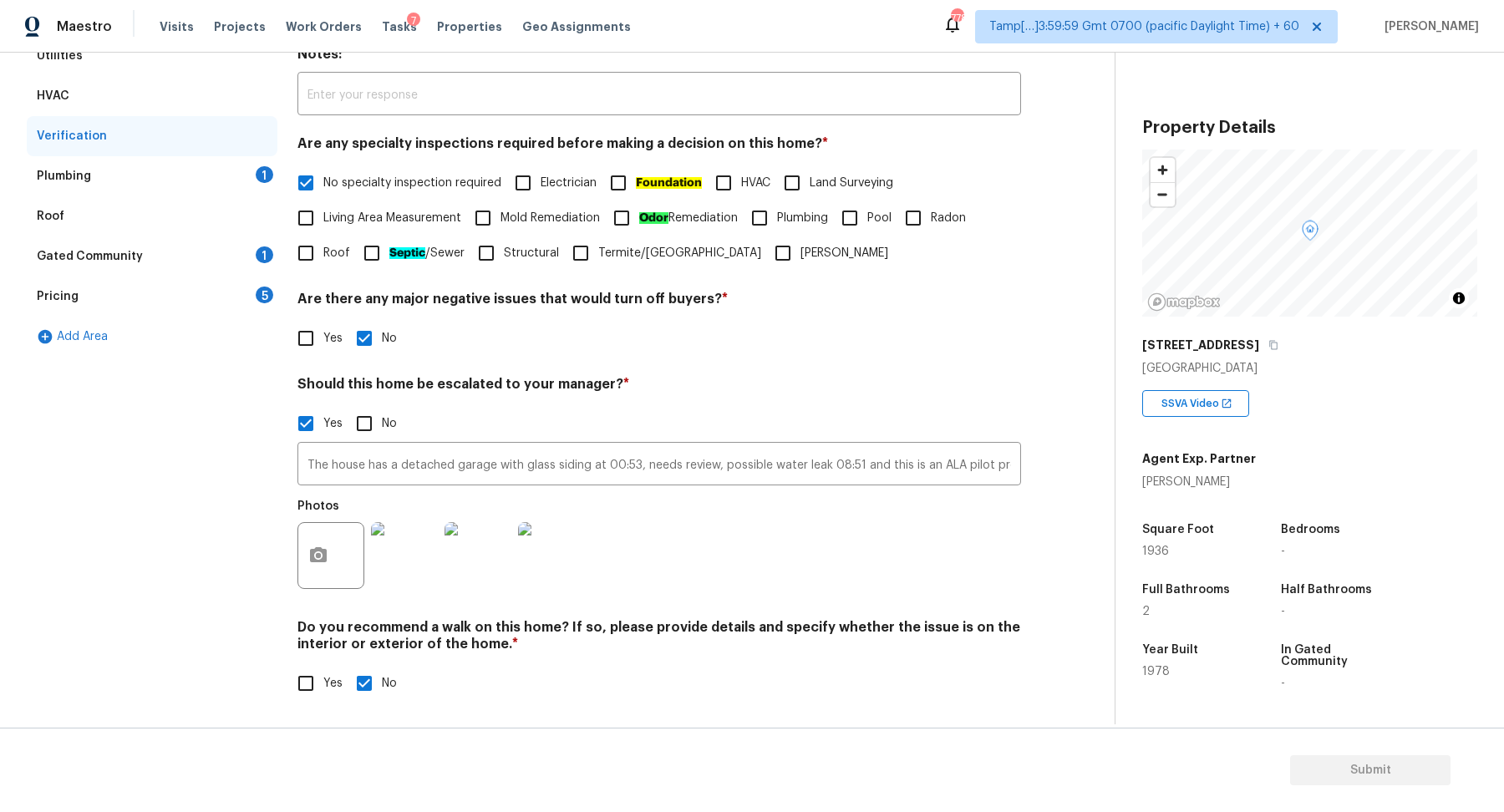
scroll to position [147, 0]
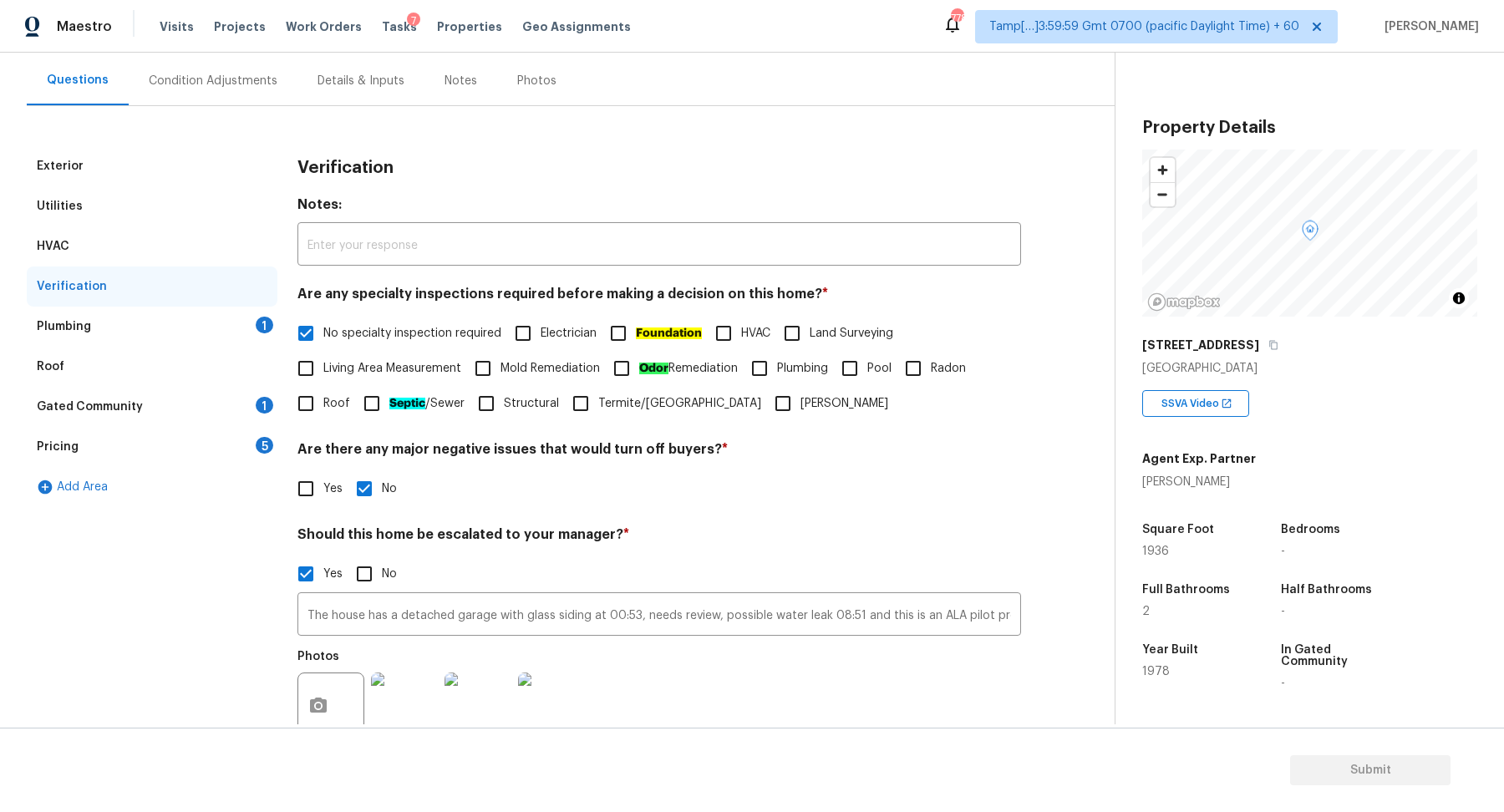
click at [260, 327] on div "1" at bounding box center [265, 325] width 18 height 17
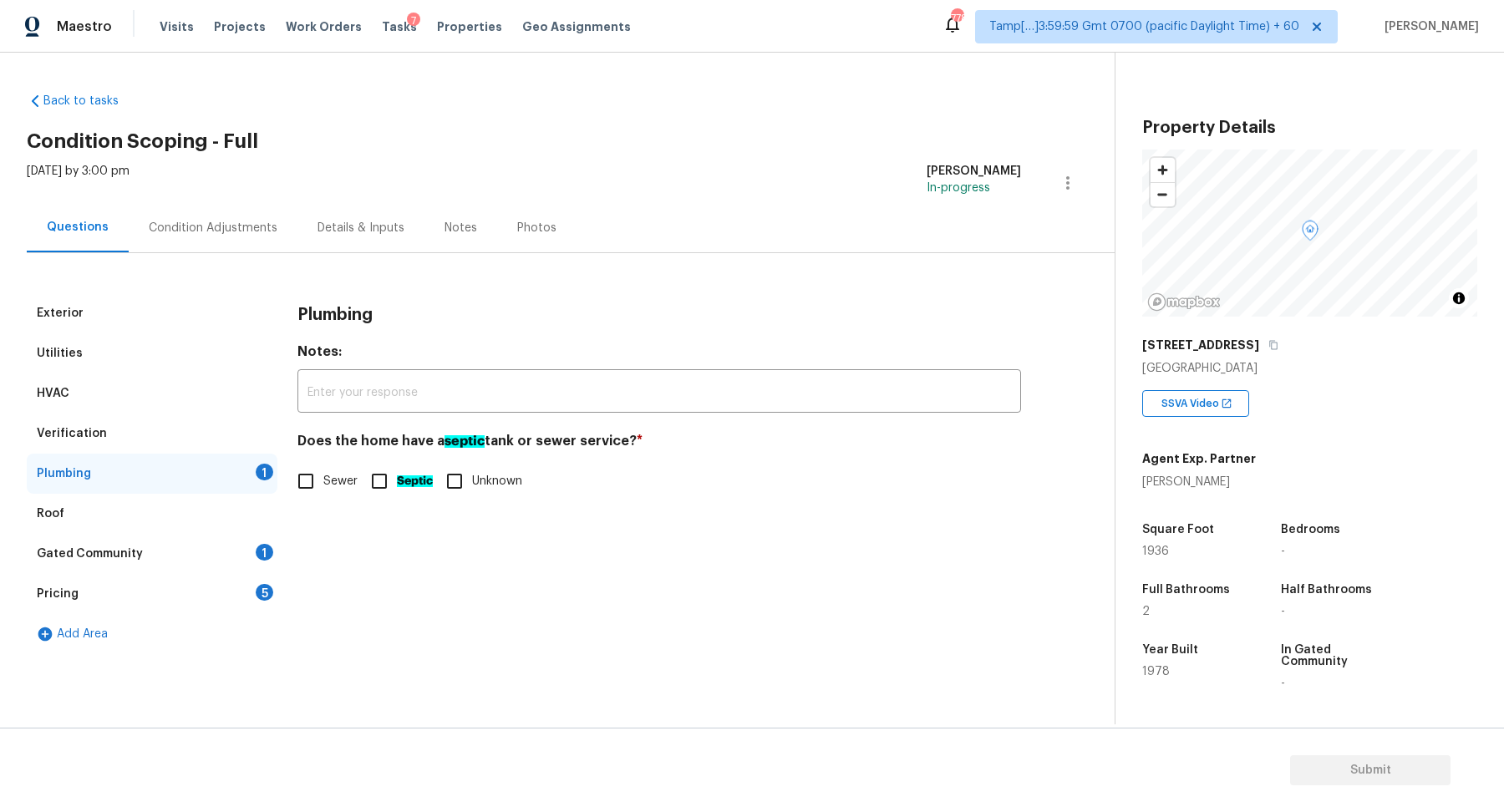
click at [348, 467] on label "Sewer" at bounding box center [323, 481] width 69 height 35
click at [323, 467] on input "Sewer" at bounding box center [306, 481] width 36 height 35
checkbox input "true"
click at [238, 540] on div "Gated Community 1" at bounding box center [152, 553] width 250 height 40
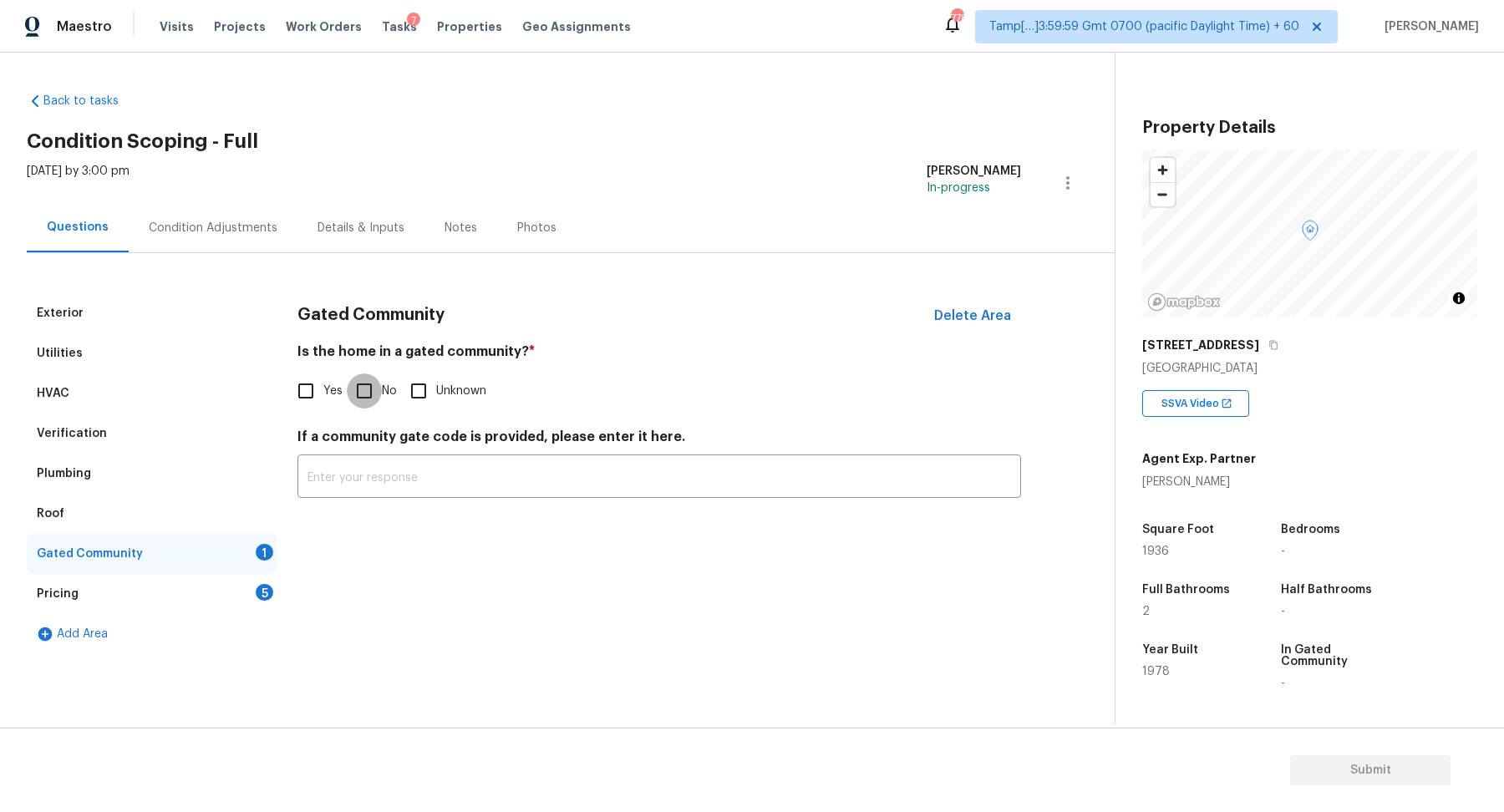
click at [374, 390] on input "No" at bounding box center [365, 391] width 36 height 35
checkbox input "true"
click at [269, 580] on div "Pricing 5" at bounding box center [152, 594] width 250 height 40
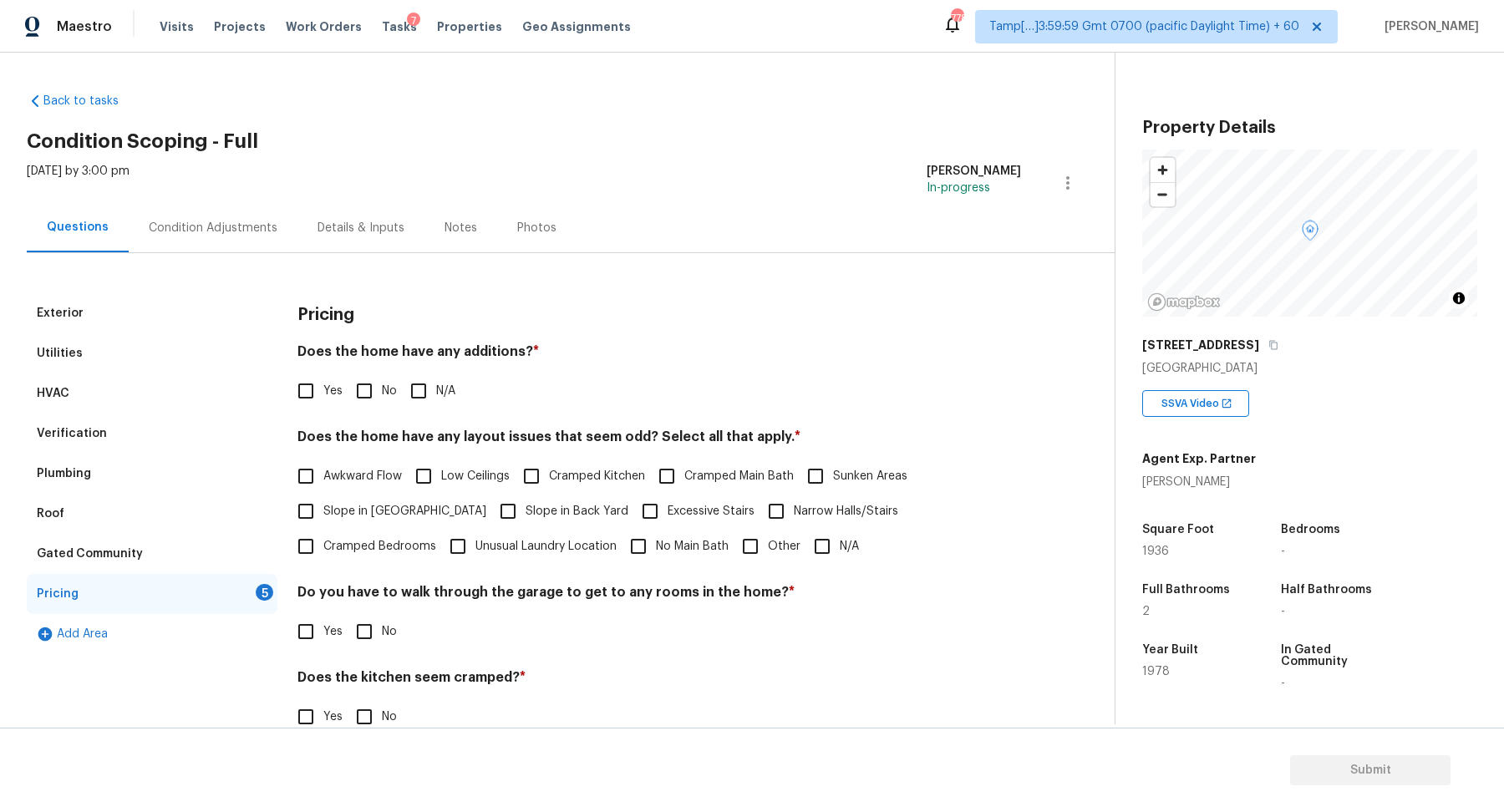
click at [362, 393] on input "No" at bounding box center [365, 391] width 36 height 35
checkbox input "true"
click at [359, 511] on span "Slope in Front Yard" at bounding box center [405, 512] width 163 height 18
click at [323, 511] on input "Slope in Front Yard" at bounding box center [306, 511] width 36 height 35
checkbox input "true"
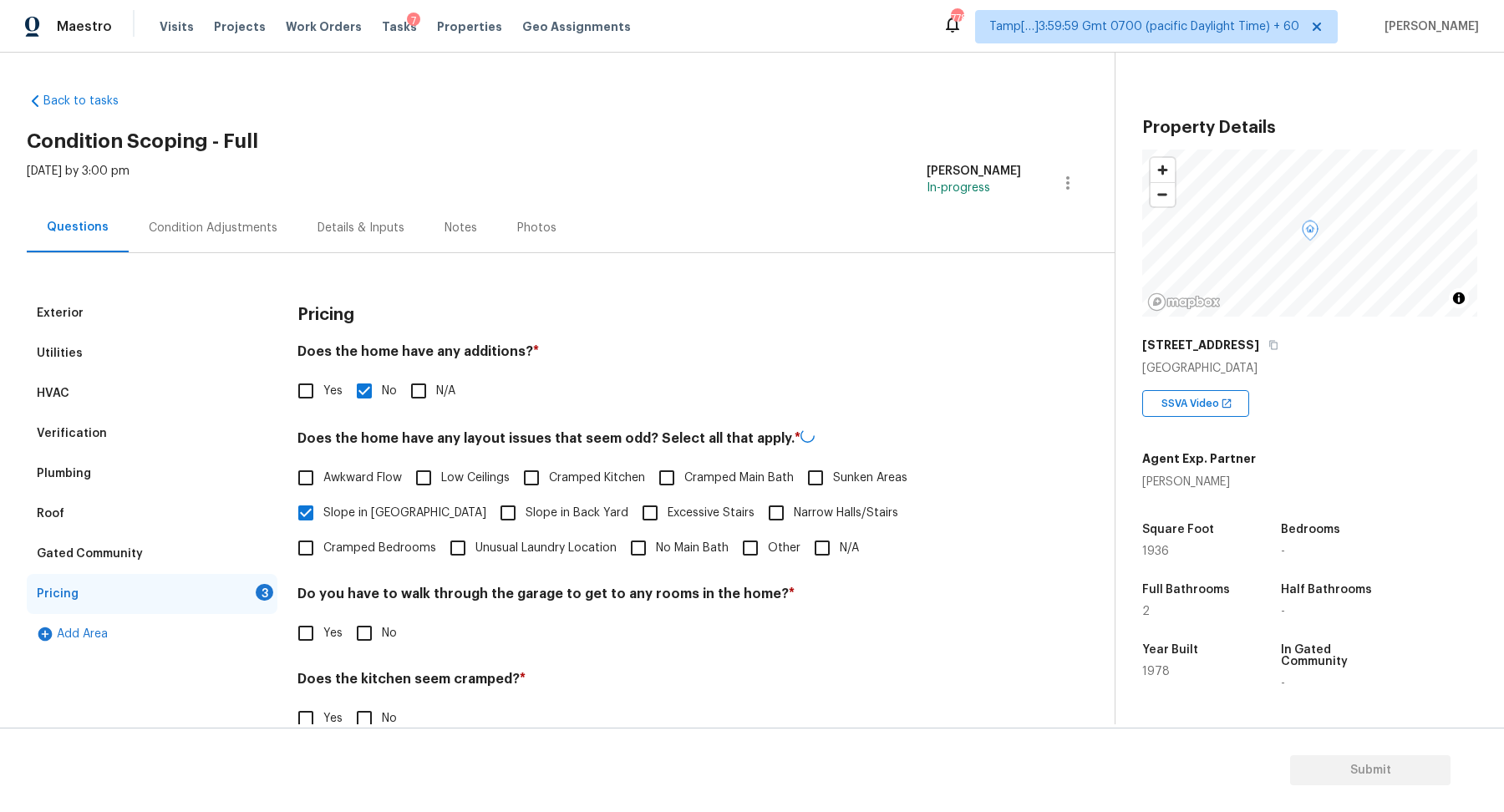
click at [490, 513] on input "Slope in Back Yard" at bounding box center [508, 513] width 36 height 35
checkbox input "true"
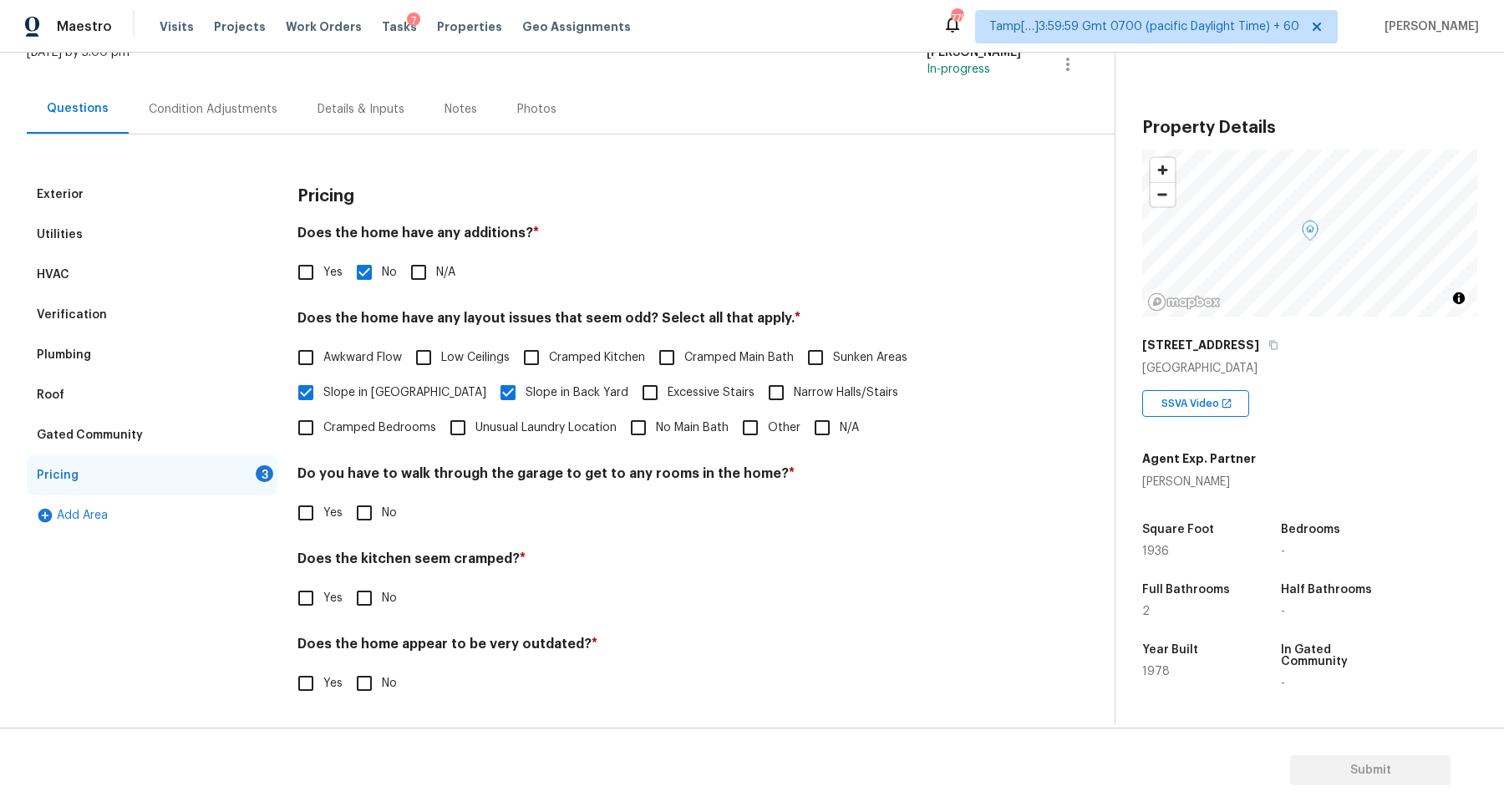
click at [376, 520] on input "No" at bounding box center [365, 513] width 36 height 35
checkbox input "true"
click at [347, 580] on input "No" at bounding box center [365, 598] width 36 height 35
checkbox input "true"
click at [347, 667] on input "No" at bounding box center [365, 685] width 36 height 35
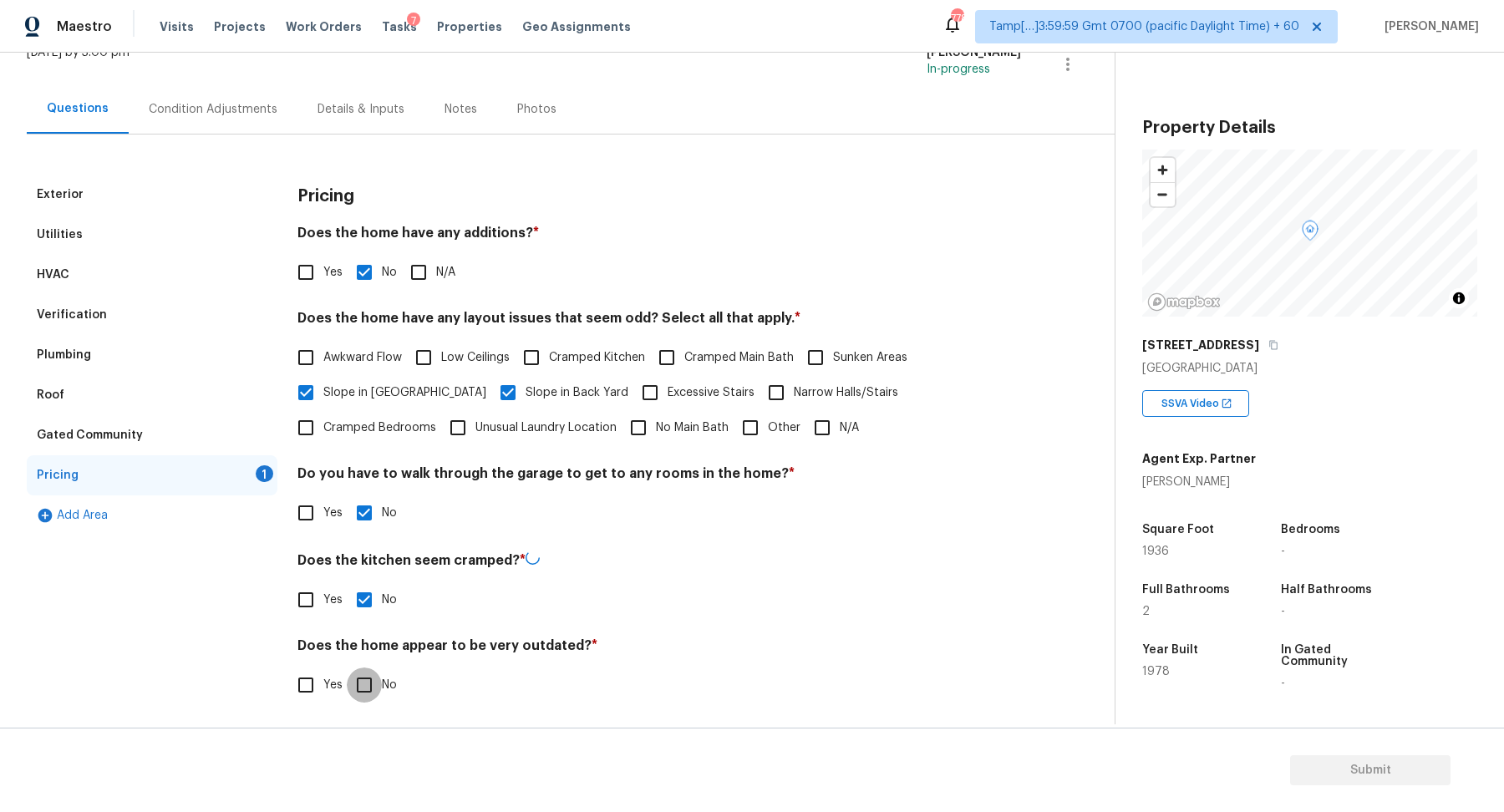
checkbox input "true"
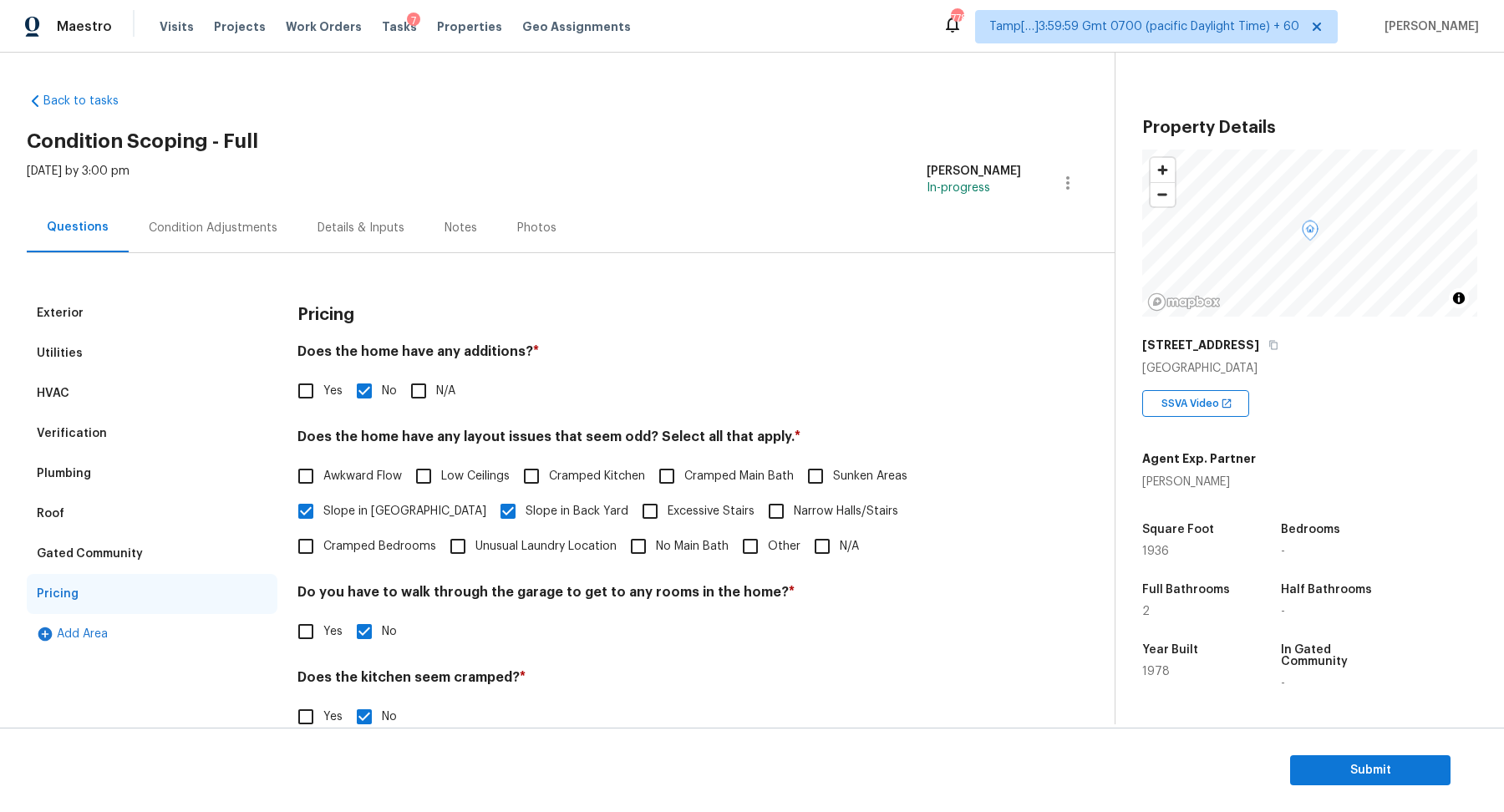
click at [245, 233] on div "Condition Adjustments" at bounding box center [213, 228] width 129 height 17
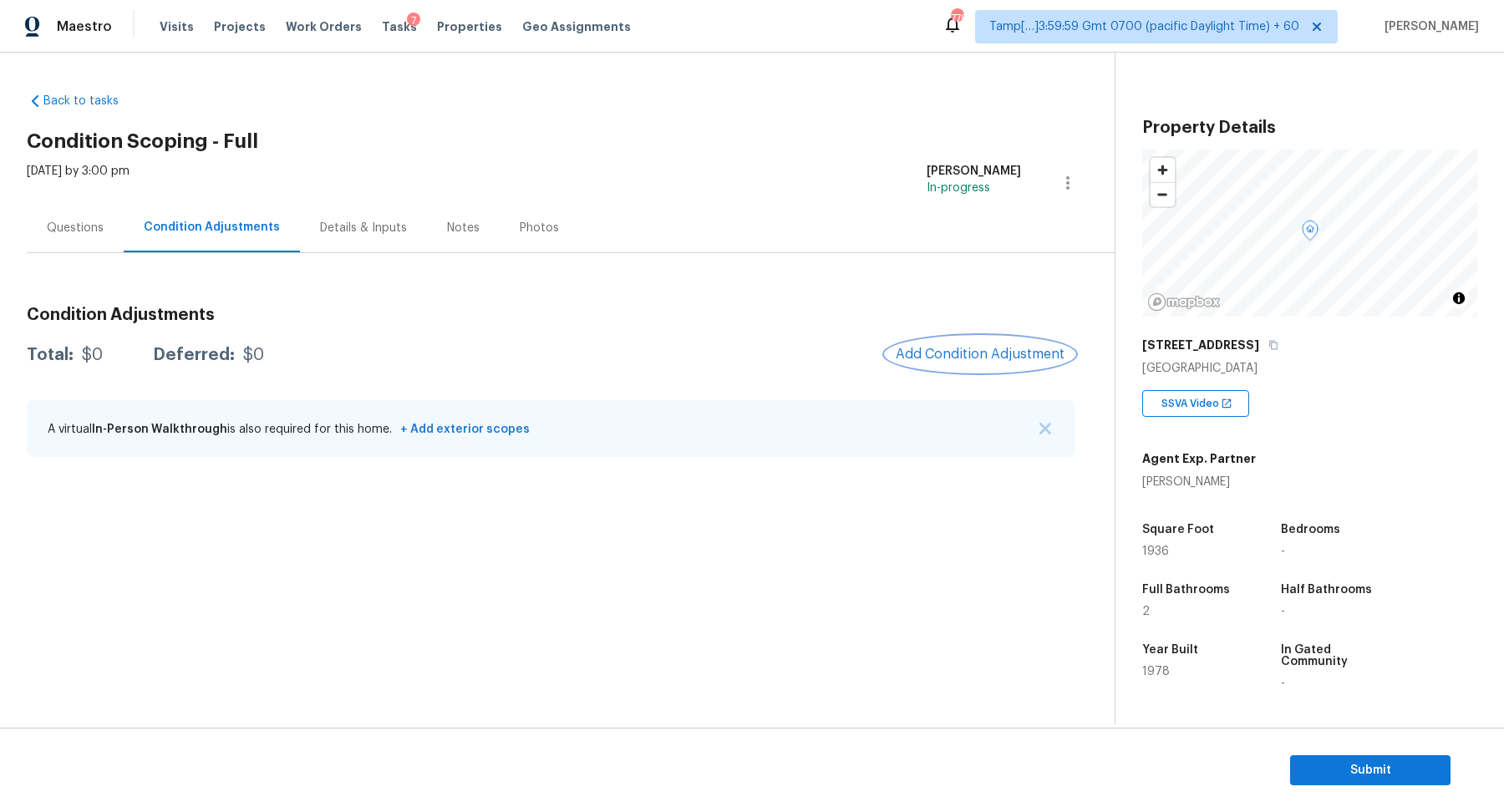
click at [1005, 351] on span "Add Condition Adjustment" at bounding box center [980, 354] width 169 height 15
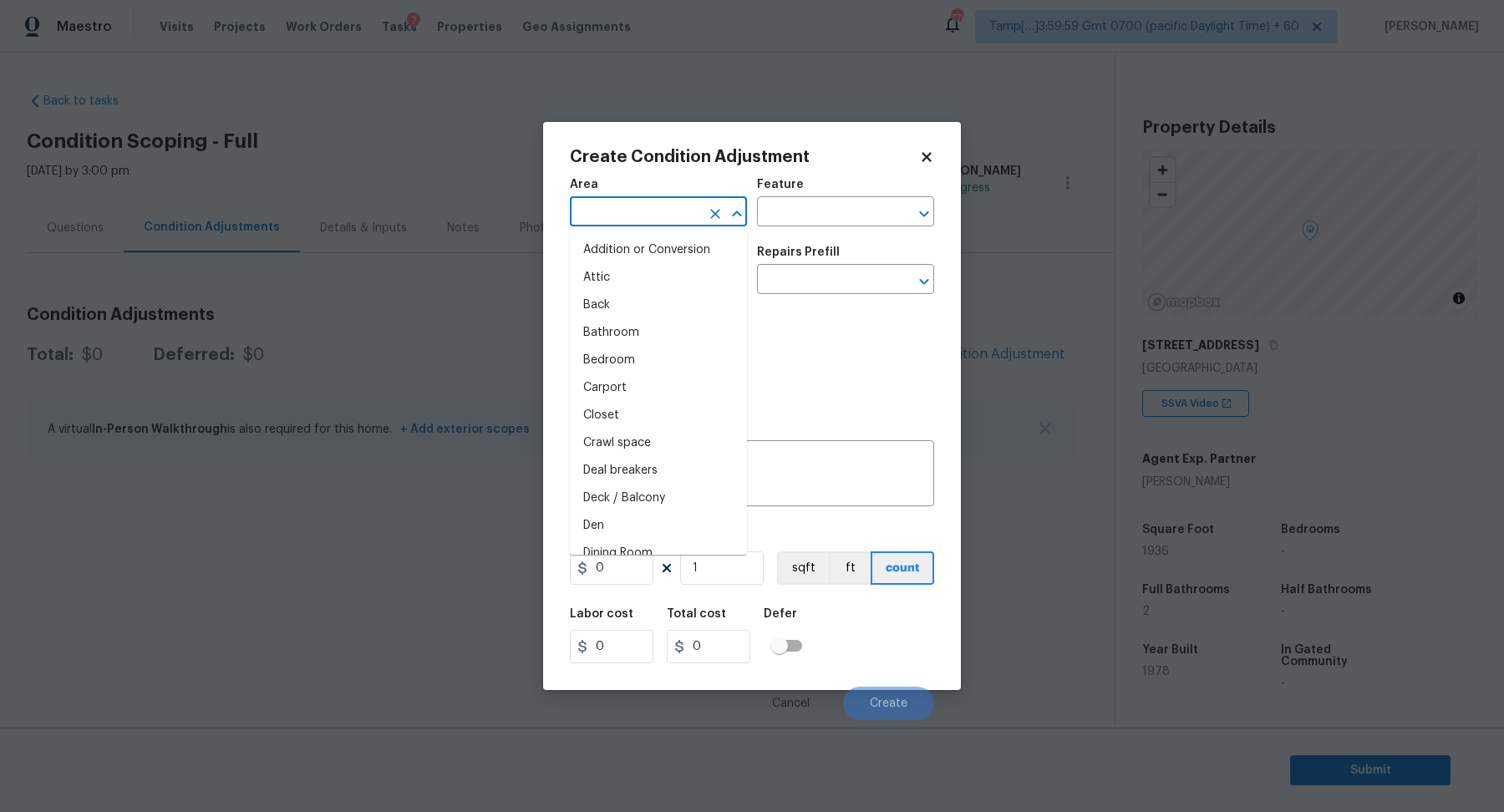
click at [650, 221] on input "text" at bounding box center [635, 213] width 131 height 26
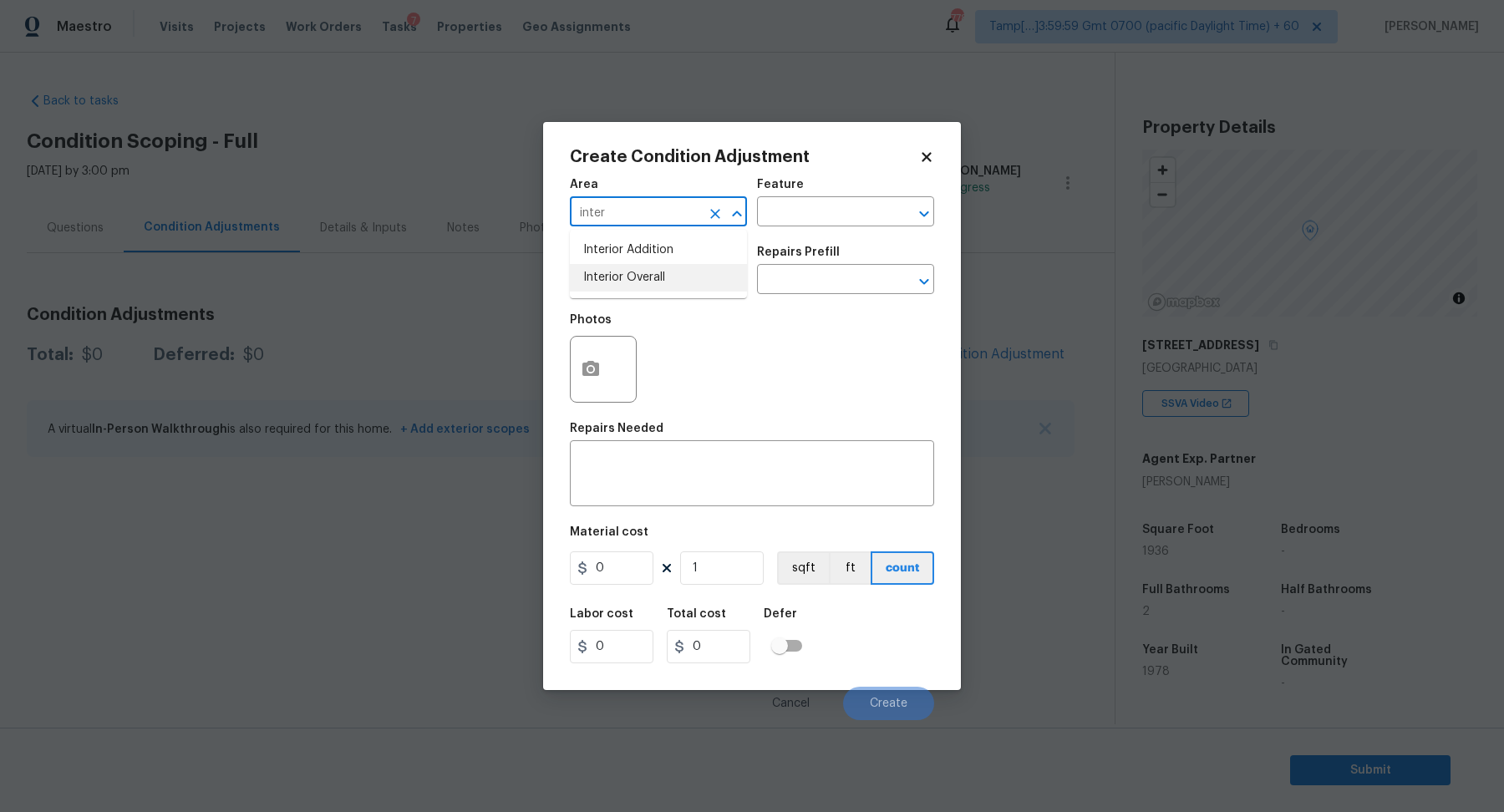
click at [675, 275] on li "Interior Overall" at bounding box center [659, 277] width 178 height 28
type input "Interior Overall"
click at [675, 275] on input "text" at bounding box center [635, 280] width 131 height 26
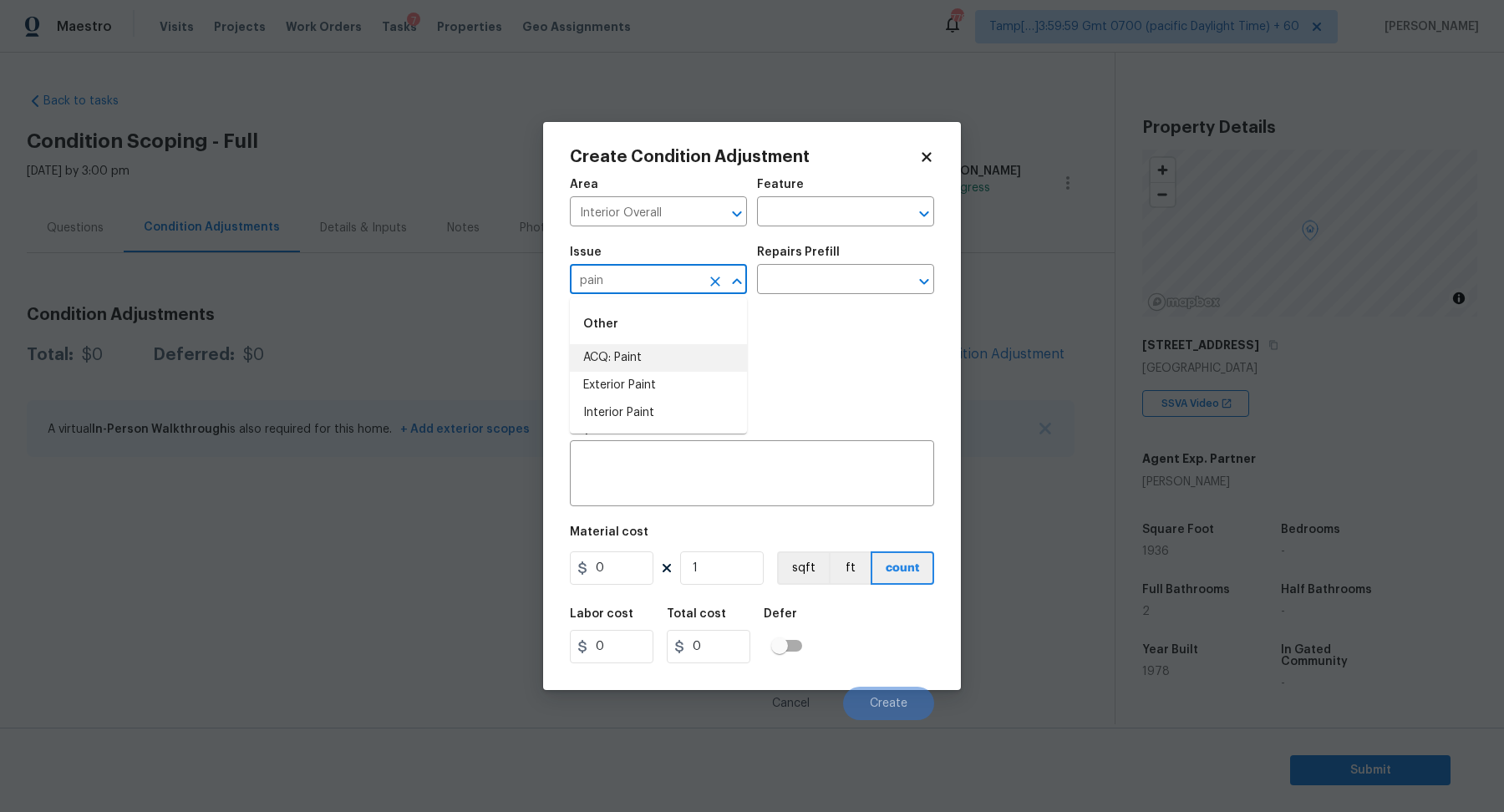
click at [645, 359] on li "ACQ: Paint" at bounding box center [659, 358] width 178 height 28
type input "ACQ: Paint"
click at [844, 289] on input "text" at bounding box center [822, 280] width 131 height 26
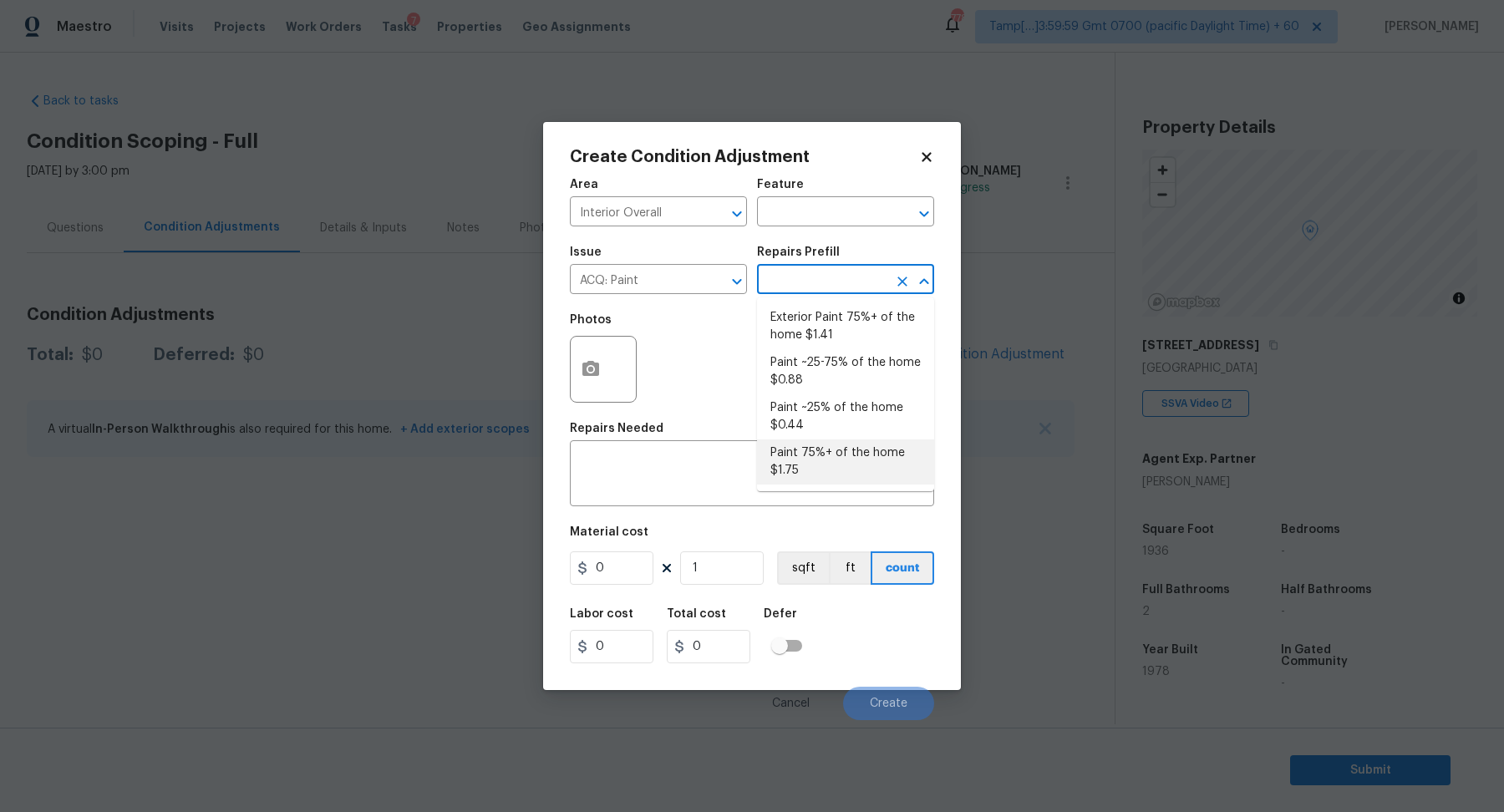
click at [822, 462] on li "Paint 75%+ of the home $1.75" at bounding box center [846, 461] width 178 height 45
type input "Acquisition"
type textarea "Acquisition Scope: 75%+ of the home will likely require interior paint"
type input "1.75"
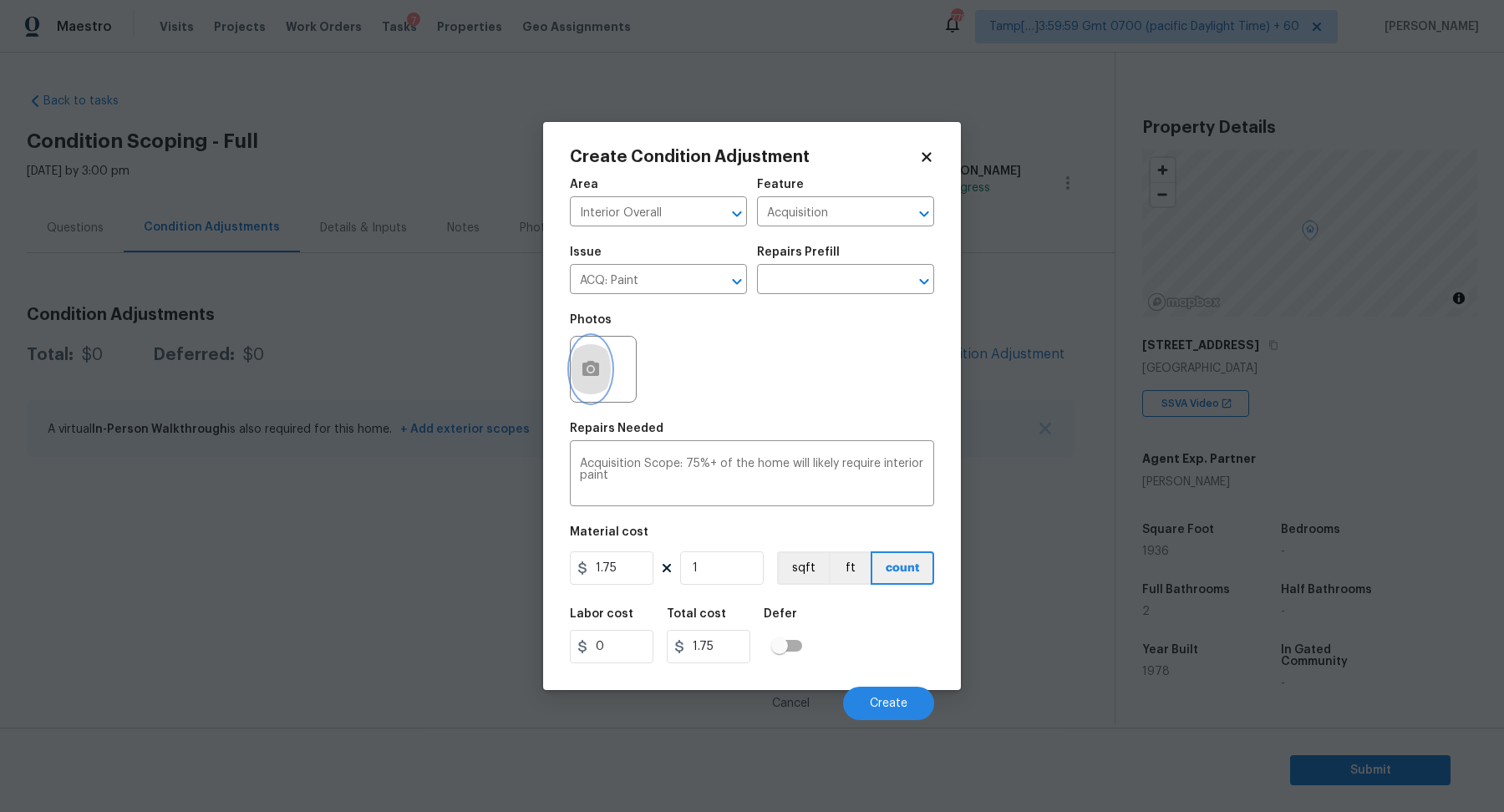
click at [592, 392] on button "button" at bounding box center [590, 368] width 40 height 65
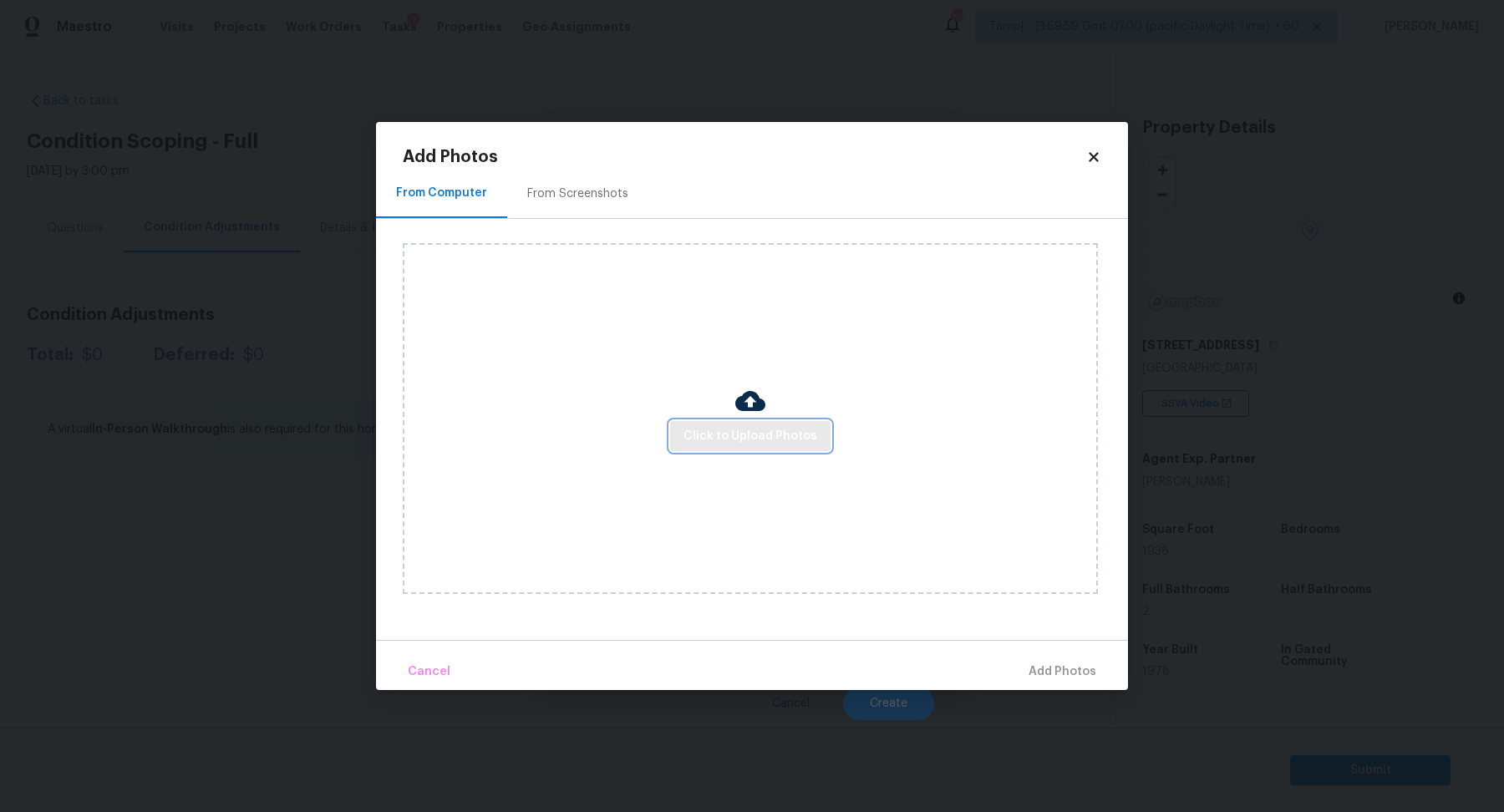
click at [686, 440] on span "Click to Upload Photos" at bounding box center [750, 437] width 134 height 21
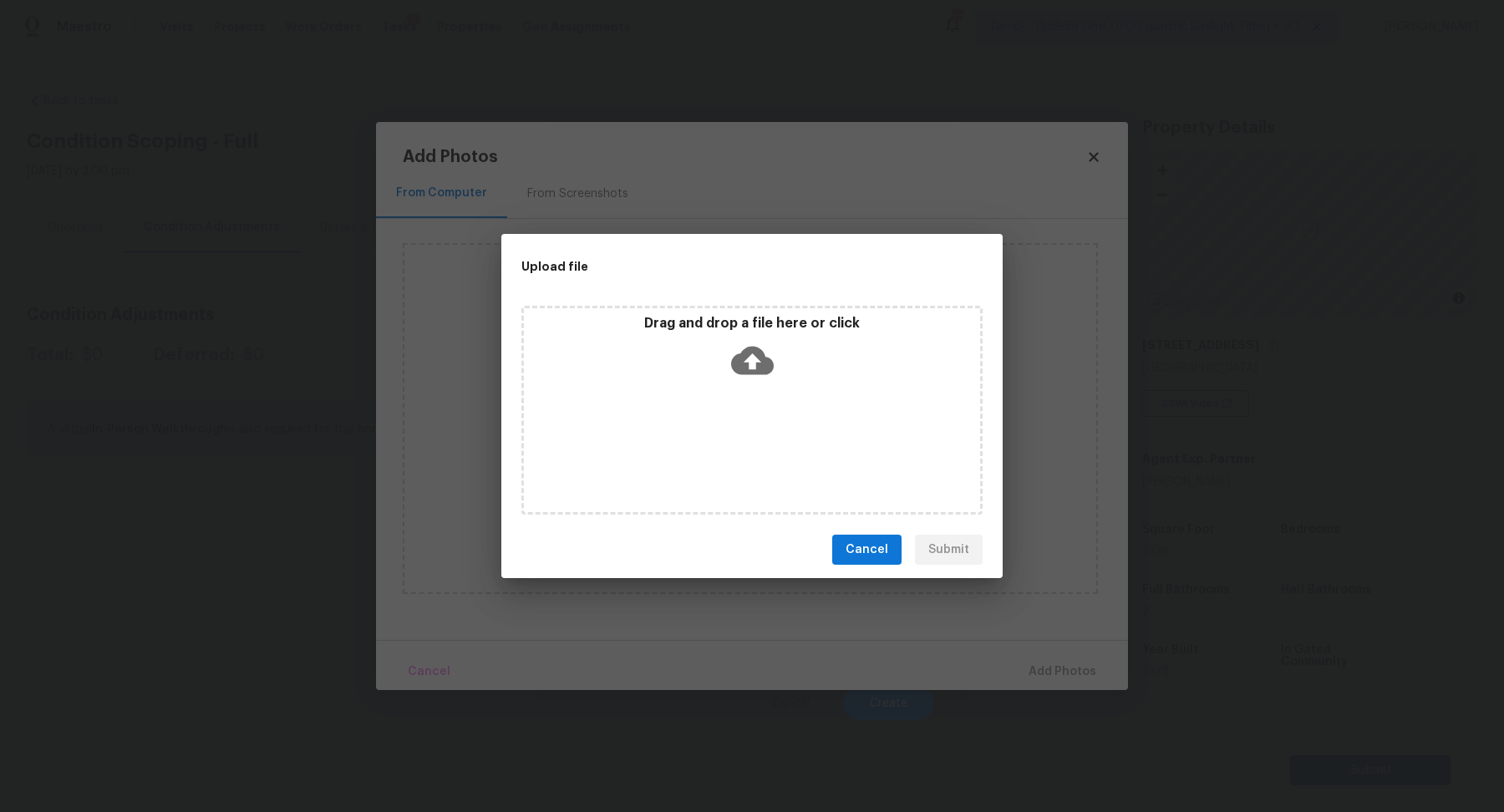
click at [791, 353] on div "Drag and drop a file here or click" at bounding box center [752, 351] width 456 height 72
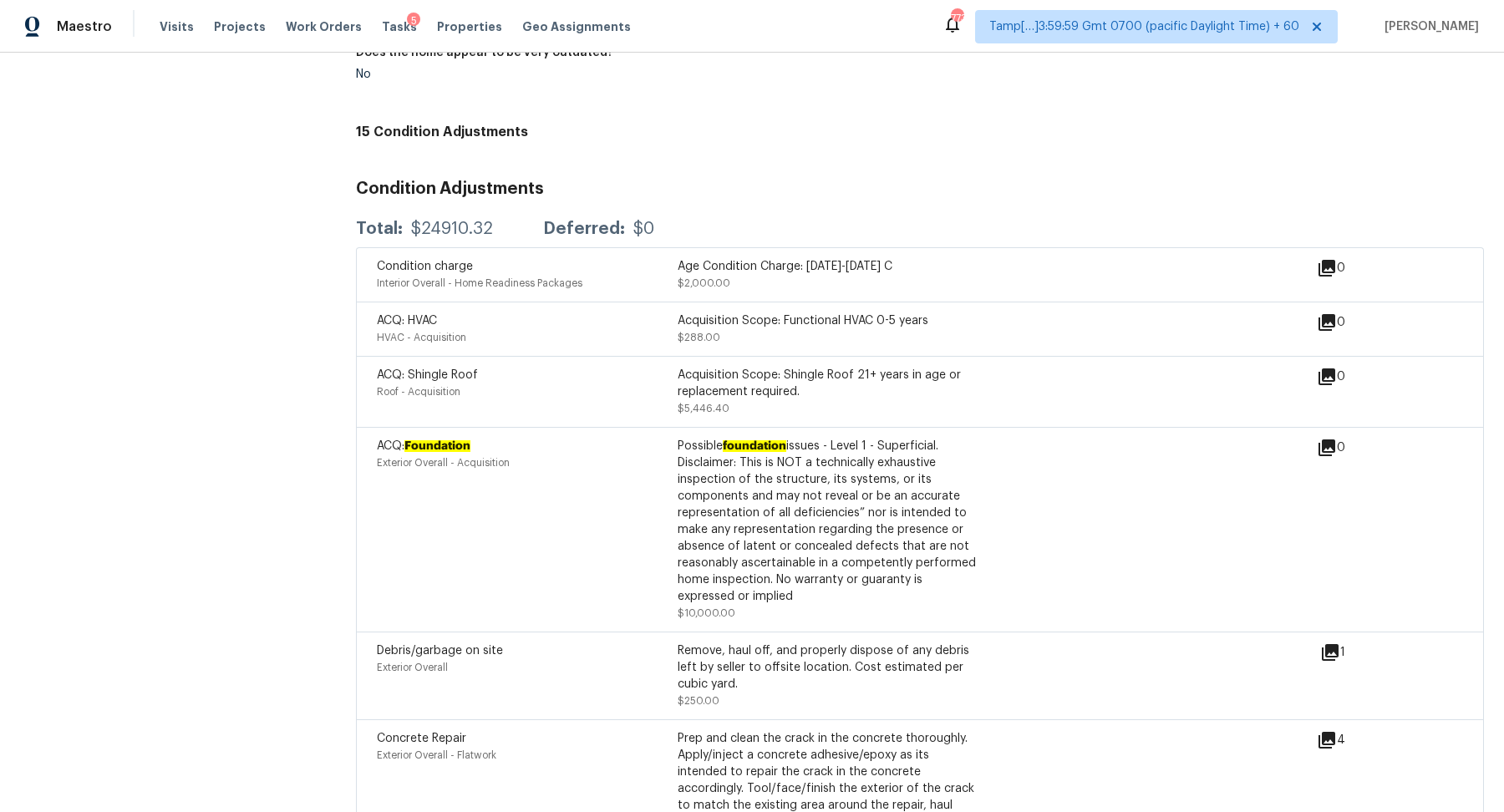
scroll to position [1906, 0]
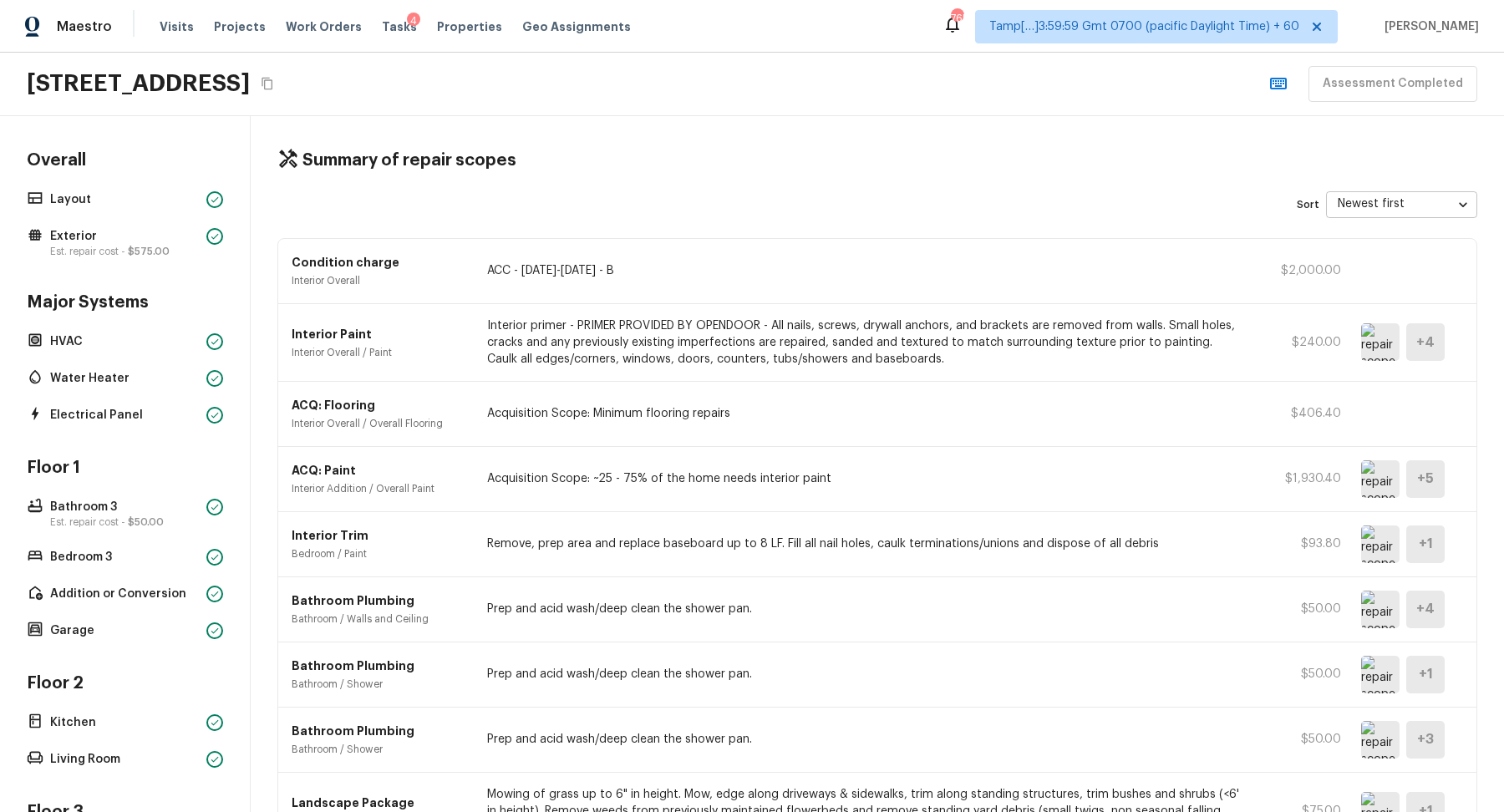
click at [1212, 327] on p "Interior primer - PRIMER PROVIDED BY OPENDOOR - All nails, screws, drywall anch…" at bounding box center [867, 343] width 759 height 50
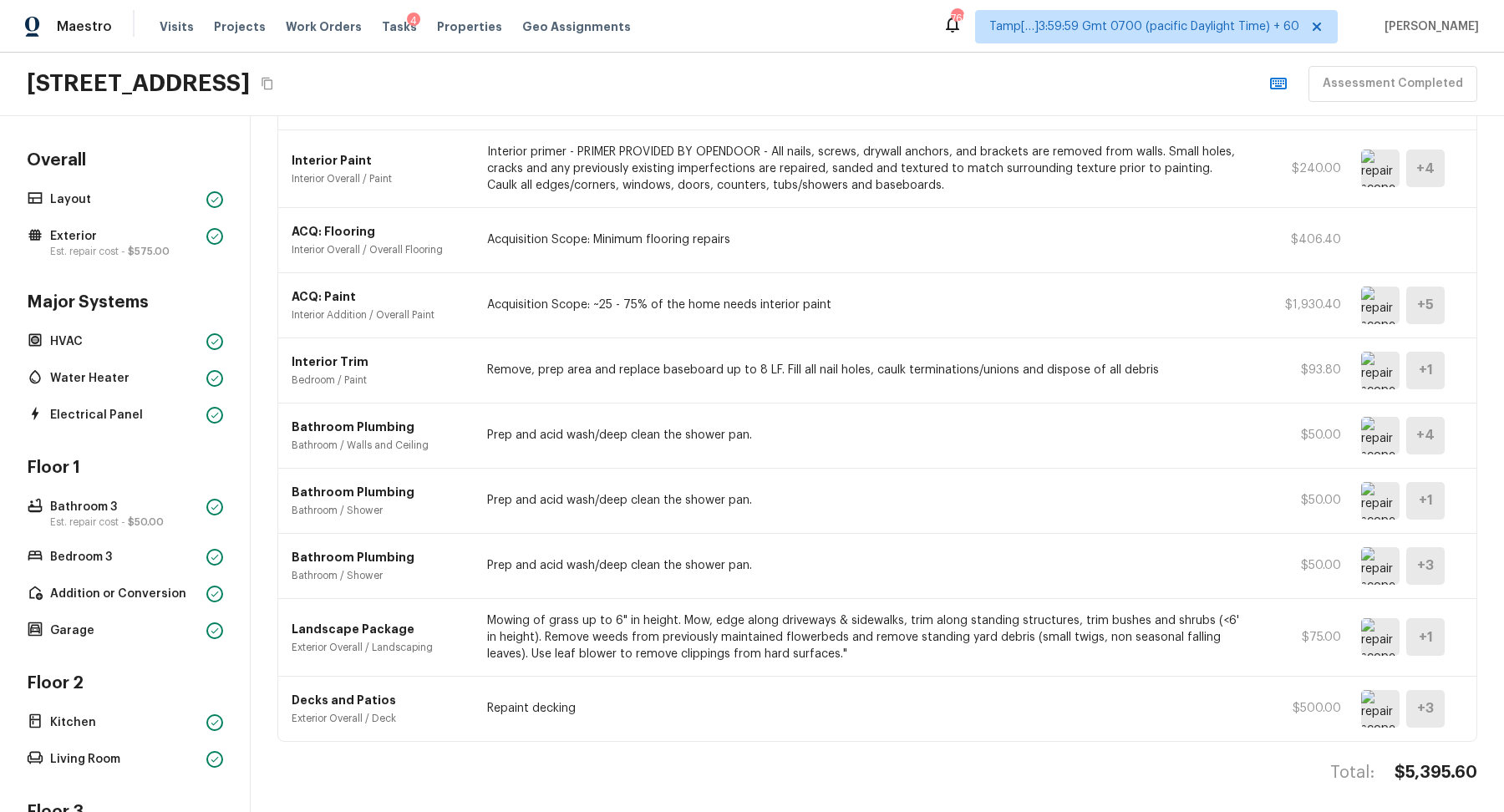
click at [1209, 474] on div "Bathroom Plumbing Bathroom / Shower Prep and acid wash/deep clean the shower pa…" at bounding box center [877, 501] width 1199 height 65
click at [1461, 234] on div "ACQ: Flooring Interior Overall / Overall Flooring Acquisition Scope: Minimum fl…" at bounding box center [877, 240] width 1199 height 65
click at [1458, 135] on div "Interior Paint Interior Overall / Paint Interior primer - PRIMER PROVIDED BY OP…" at bounding box center [877, 169] width 1199 height 78
click at [1460, 171] on div "Interior Paint Interior Overall / Paint Interior primer - PRIMER PROVIDED BY OP…" at bounding box center [877, 169] width 1199 height 78
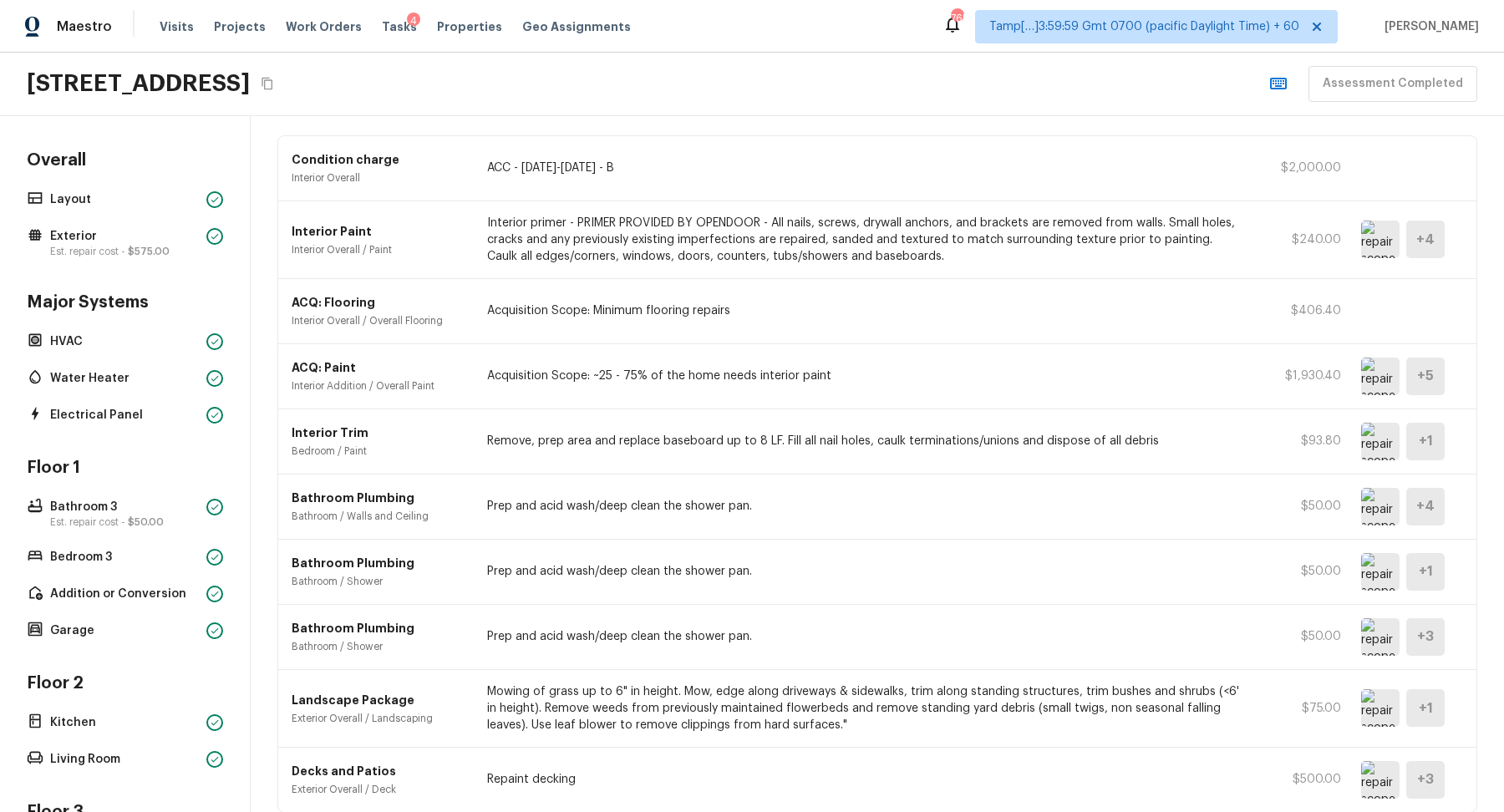
scroll to position [0, 0]
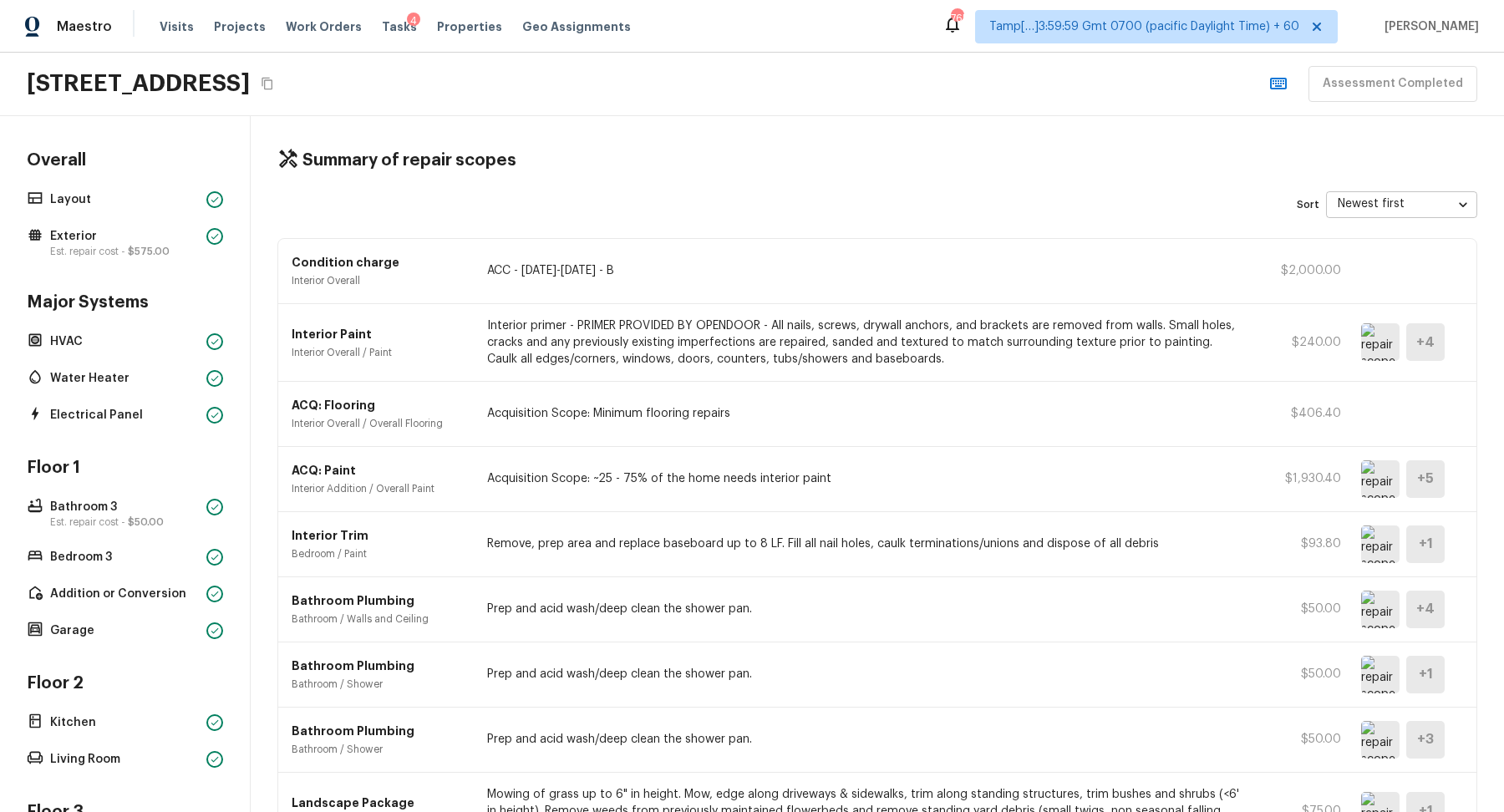
click at [296, 165] on icon at bounding box center [288, 159] width 21 height 21
click at [278, 75] on button "Copy Address" at bounding box center [267, 83] width 21 height 21
